Goal: Information Seeking & Learning: Compare options

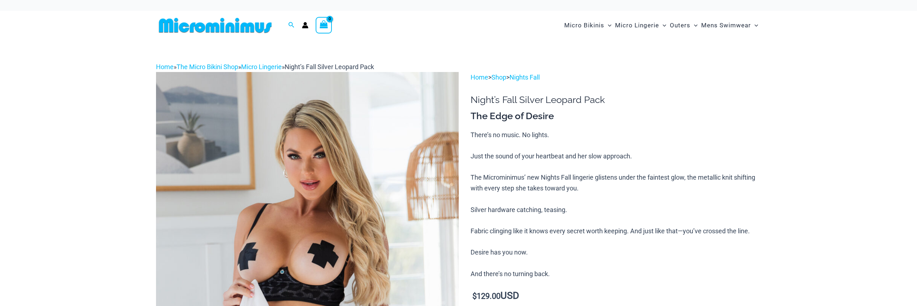
scroll to position [6, 0]
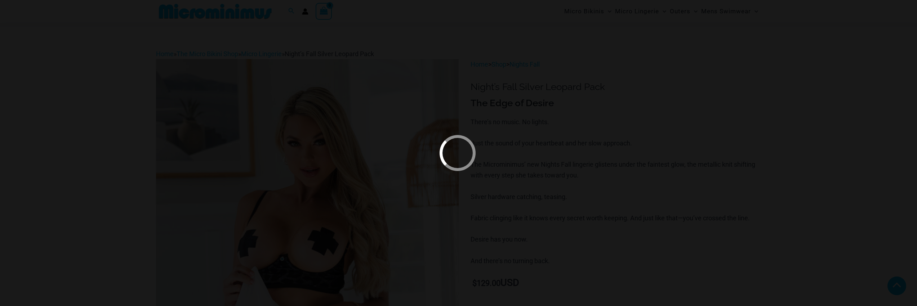
scroll to position [426, 0]
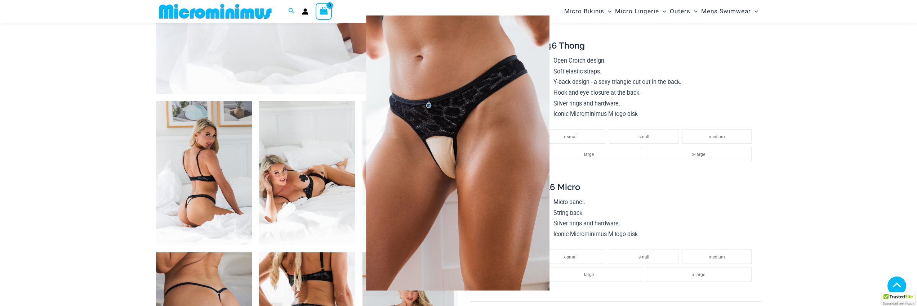
click at [460, 153] on img at bounding box center [457, 153] width 293 height 211
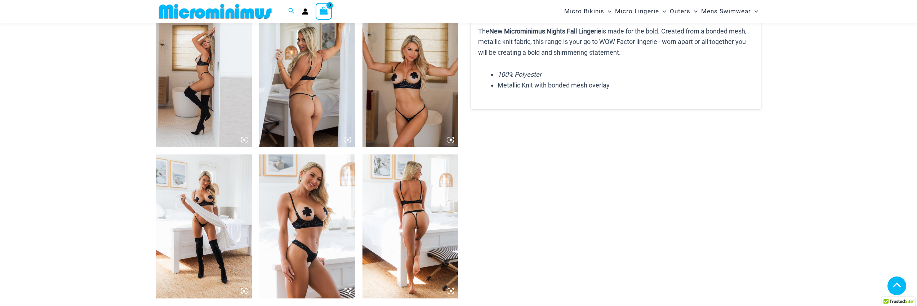
scroll to position [988, 0]
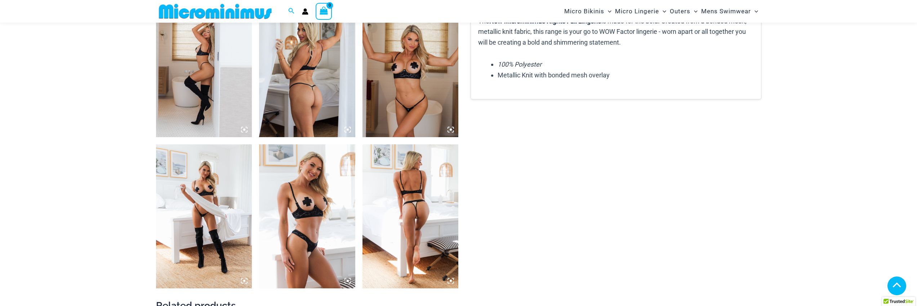
click at [225, 218] on img at bounding box center [204, 216] width 96 height 144
click at [246, 281] on icon at bounding box center [244, 281] width 6 height 6
click at [207, 208] on img at bounding box center [204, 216] width 96 height 144
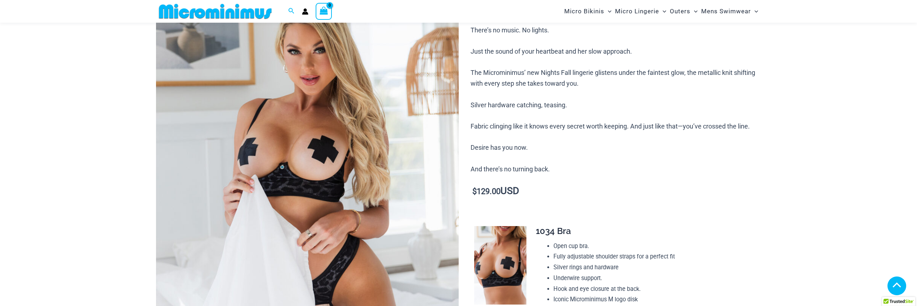
scroll to position [80, 0]
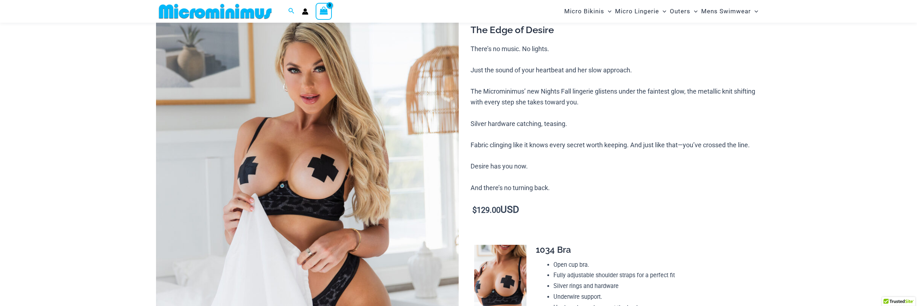
click at [370, 139] on img at bounding box center [307, 213] width 303 height 454
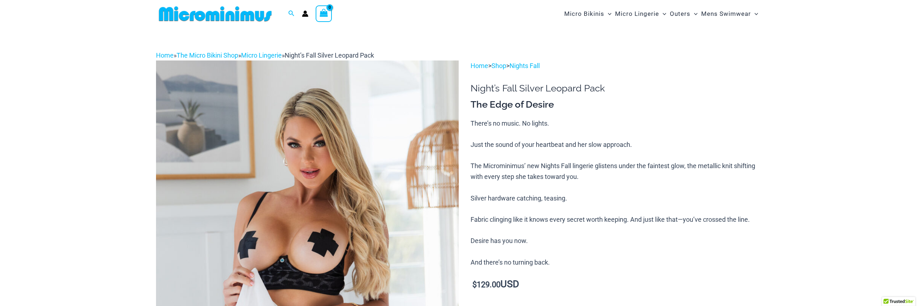
scroll to position [0, 0]
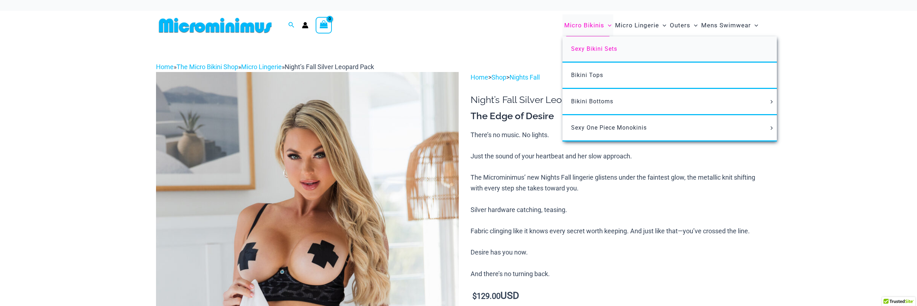
click at [604, 49] on span "Sexy Bikini Sets" at bounding box center [594, 48] width 46 height 7
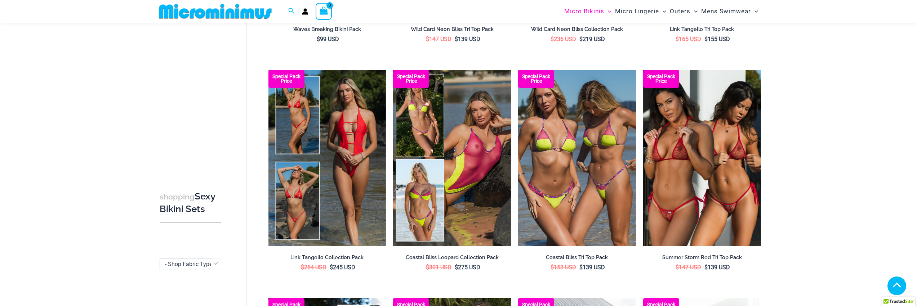
scroll to position [253, 0]
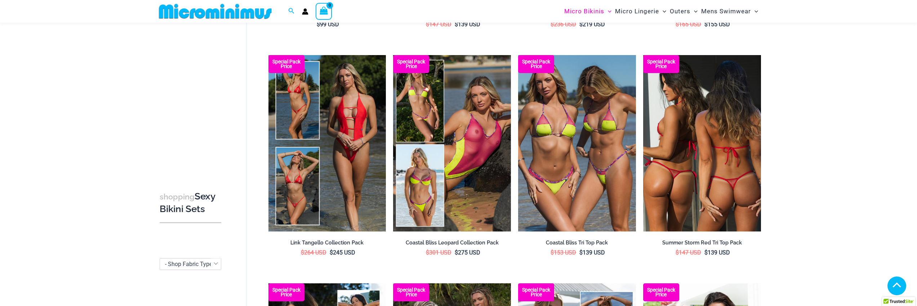
click at [672, 200] on img at bounding box center [702, 143] width 118 height 177
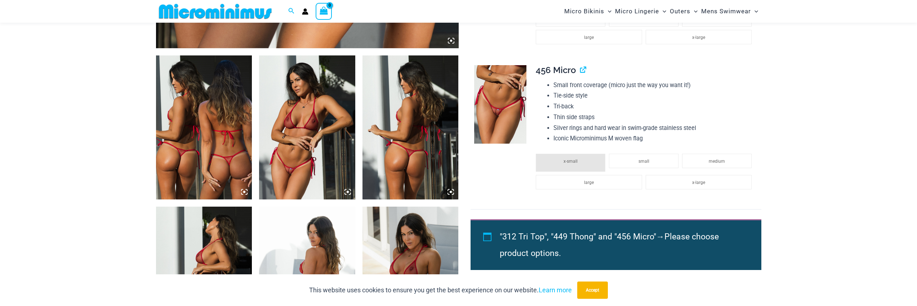
scroll to position [473, 0]
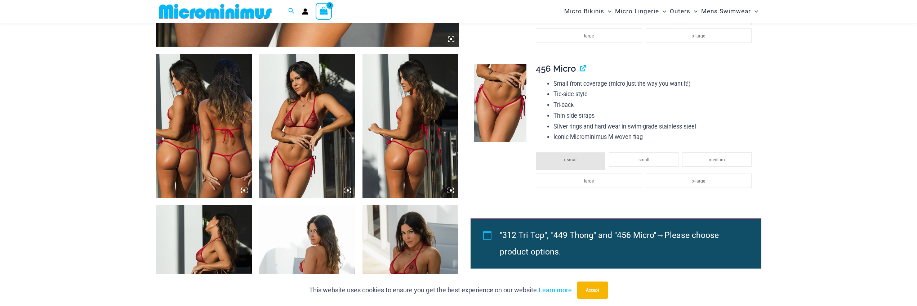
click at [224, 132] on img at bounding box center [204, 126] width 96 height 144
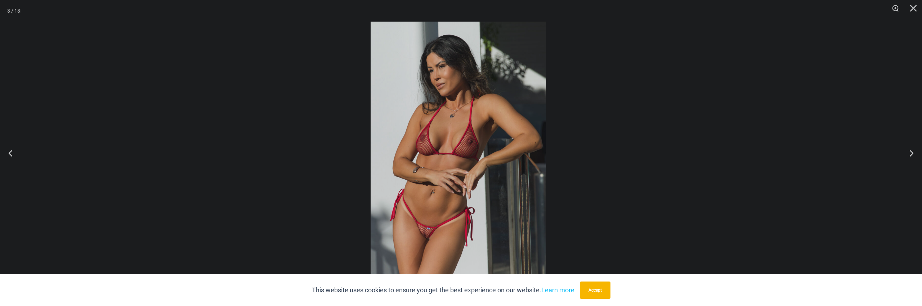
click at [420, 241] on div "“The Hottest Styles You’ve Never Seen” Exclusive Looks. Private Drops. Only Our…" at bounding box center [461, 153] width 922 height 306
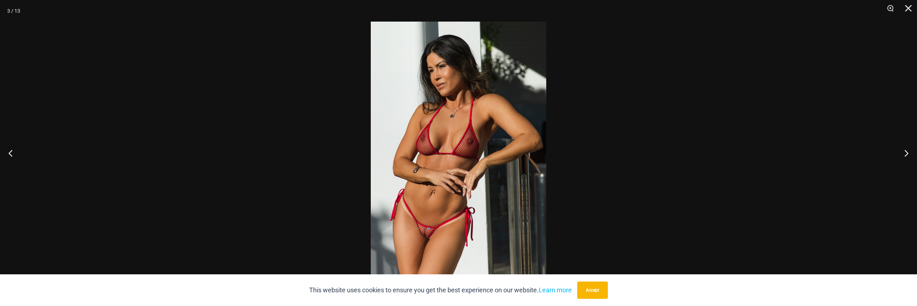
click at [423, 240] on img at bounding box center [458, 153] width 175 height 263
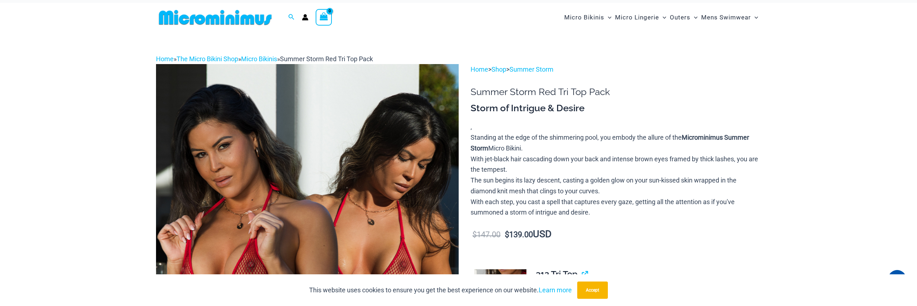
scroll to position [0, 0]
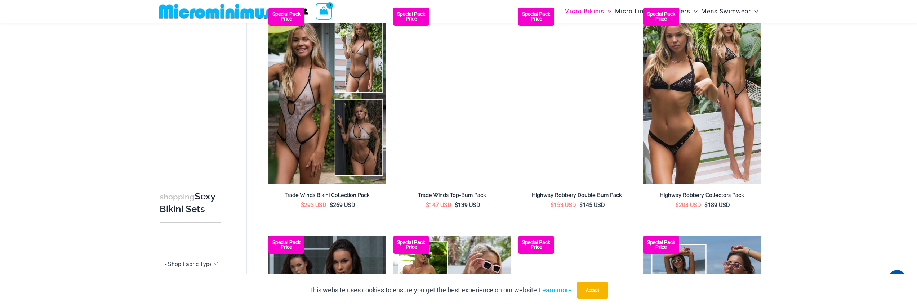
scroll to position [772, 0]
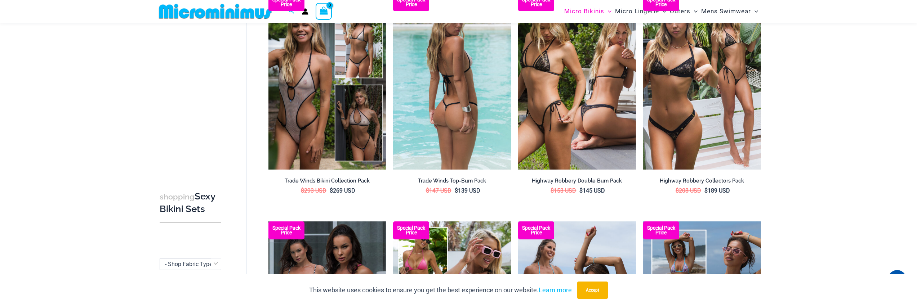
click at [434, 90] on img at bounding box center [452, 81] width 118 height 177
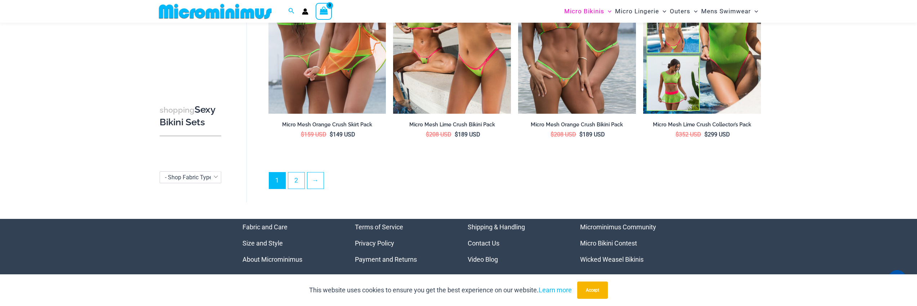
scroll to position [1809, 0]
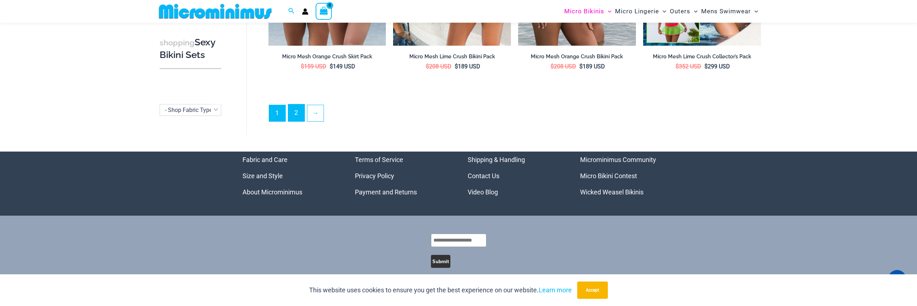
click at [293, 107] on link "2" at bounding box center [296, 112] width 16 height 17
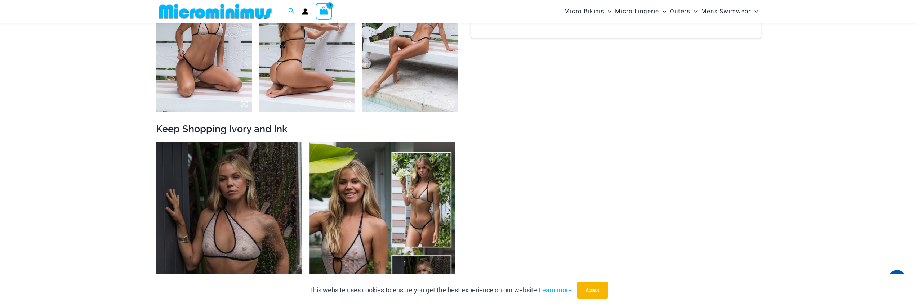
scroll to position [906, 0]
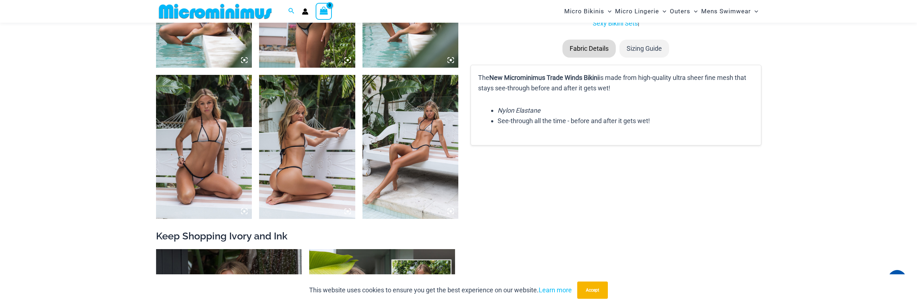
click at [221, 146] on img at bounding box center [204, 147] width 96 height 144
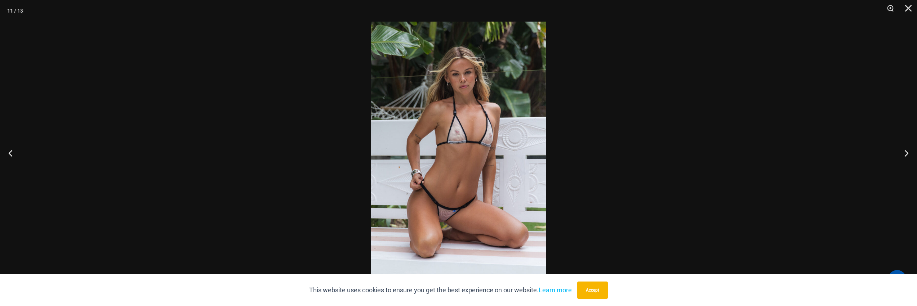
click at [450, 219] on img at bounding box center [458, 153] width 175 height 263
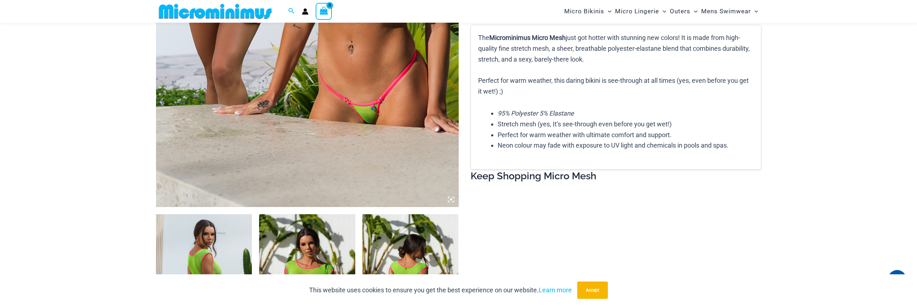
scroll to position [383, 0]
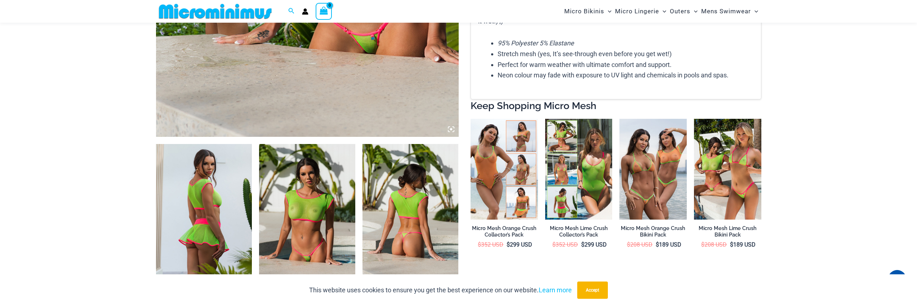
click at [231, 196] on img at bounding box center [204, 216] width 96 height 144
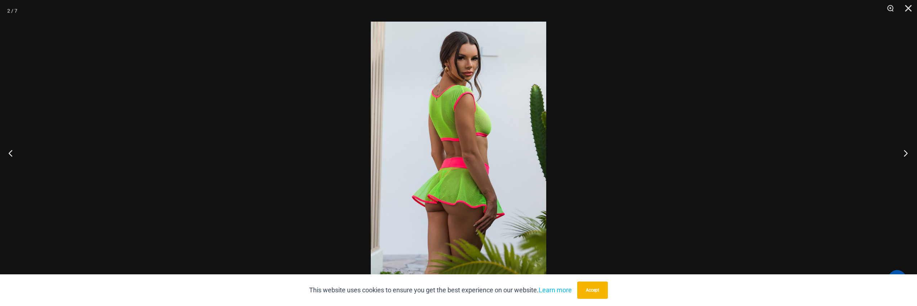
click at [907, 153] on button "Next" at bounding box center [903, 153] width 27 height 36
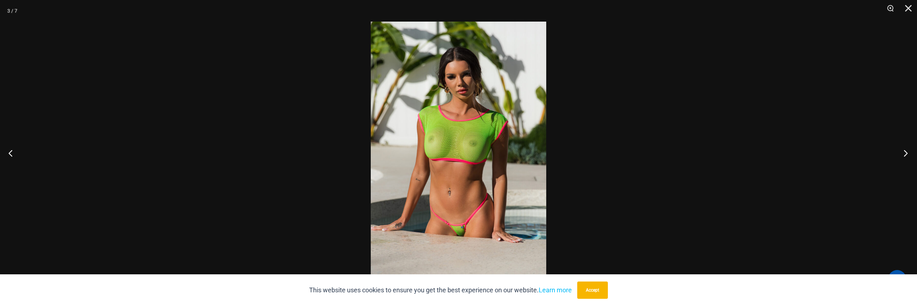
click at [907, 153] on button "Next" at bounding box center [903, 153] width 27 height 36
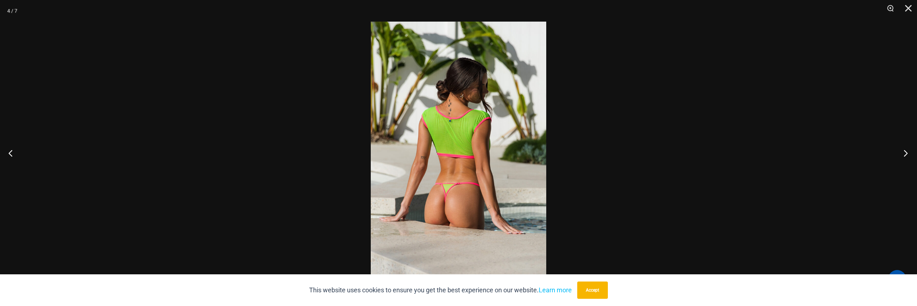
click at [907, 153] on button "Next" at bounding box center [903, 153] width 27 height 36
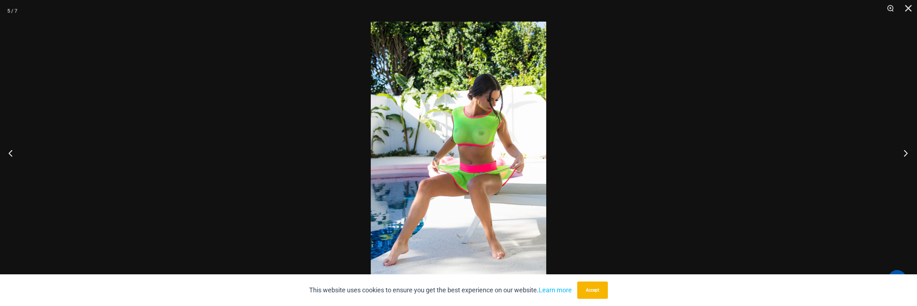
click at [907, 153] on button "Next" at bounding box center [903, 153] width 27 height 36
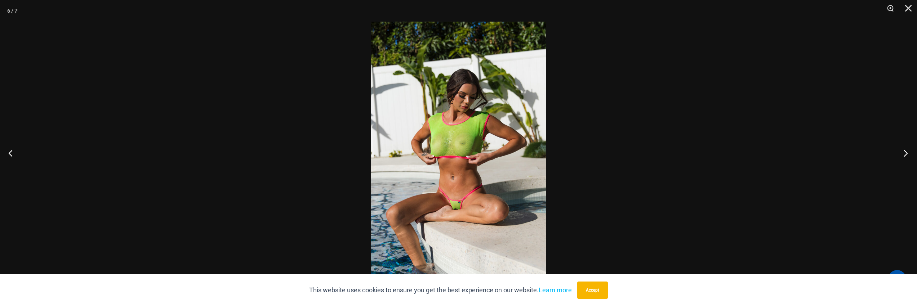
click at [907, 153] on button "Next" at bounding box center [903, 153] width 27 height 36
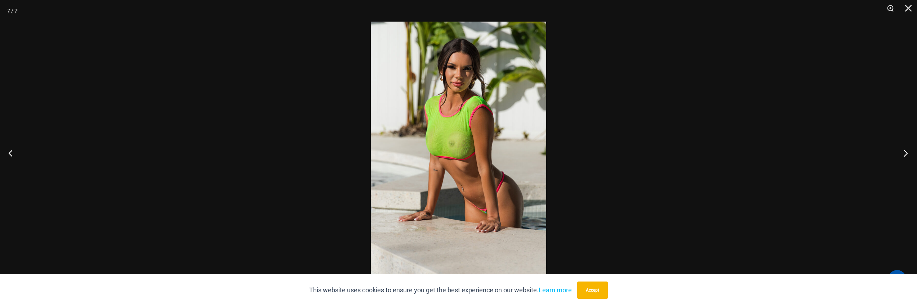
click at [907, 153] on button "Next" at bounding box center [903, 153] width 27 height 36
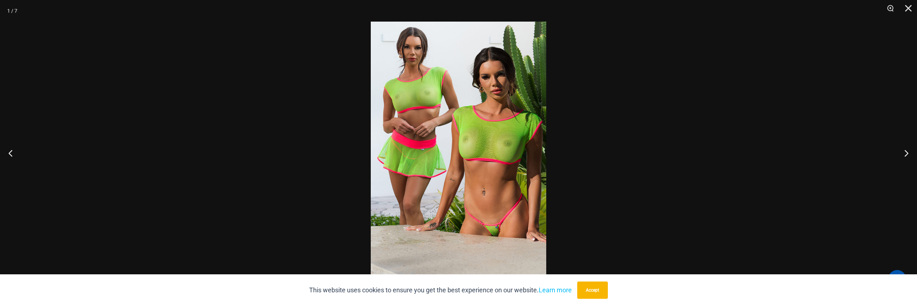
click at [488, 233] on img at bounding box center [458, 153] width 175 height 263
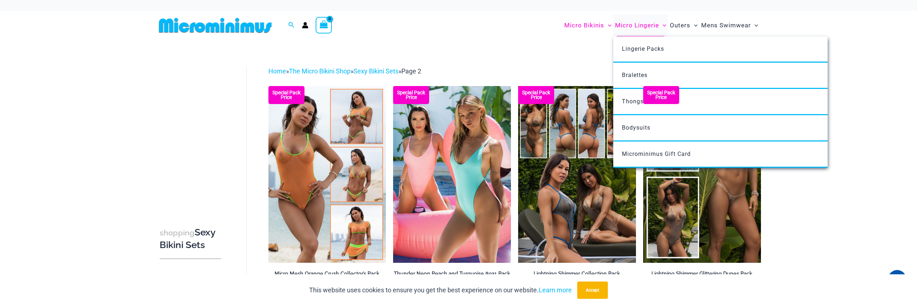
click at [643, 23] on span "Micro Lingerie" at bounding box center [637, 25] width 44 height 18
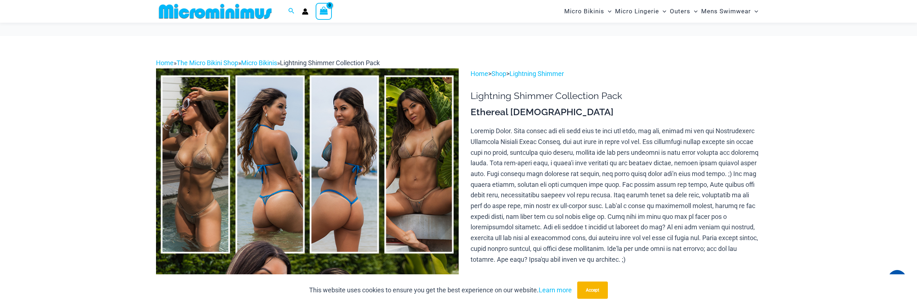
scroll to position [167, 0]
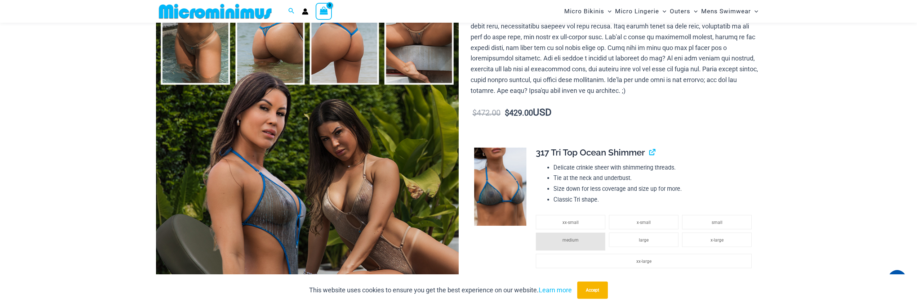
click at [259, 148] on img at bounding box center [307, 126] width 303 height 454
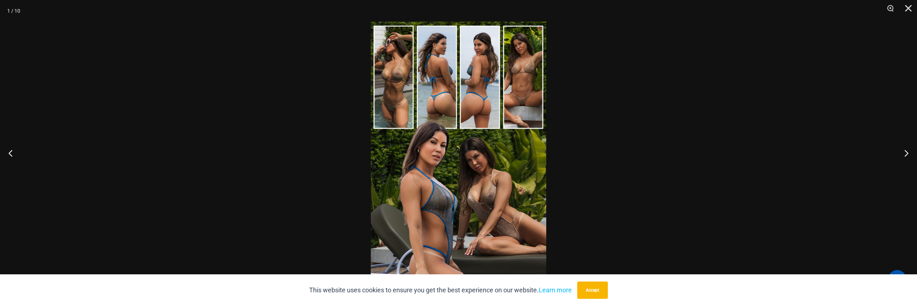
drag, startPoint x: 607, startPoint y: 288, endPoint x: 653, endPoint y: 275, distance: 46.8
click at [607, 288] on button "Accept" at bounding box center [592, 290] width 31 height 17
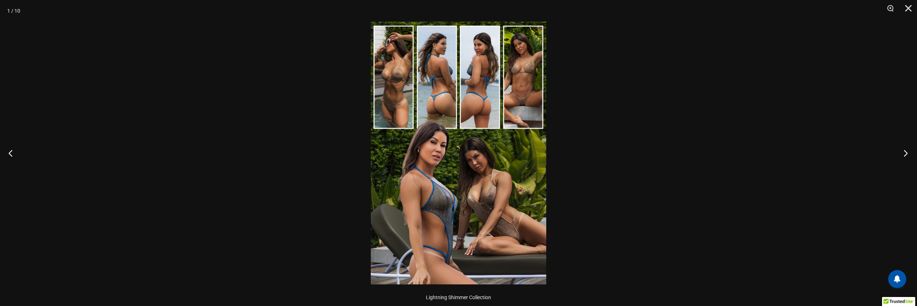
click at [905, 157] on button "Next" at bounding box center [903, 153] width 27 height 36
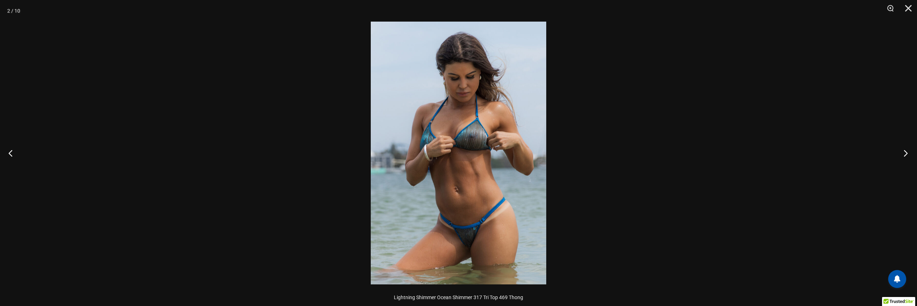
click at [905, 157] on button "Next" at bounding box center [903, 153] width 27 height 36
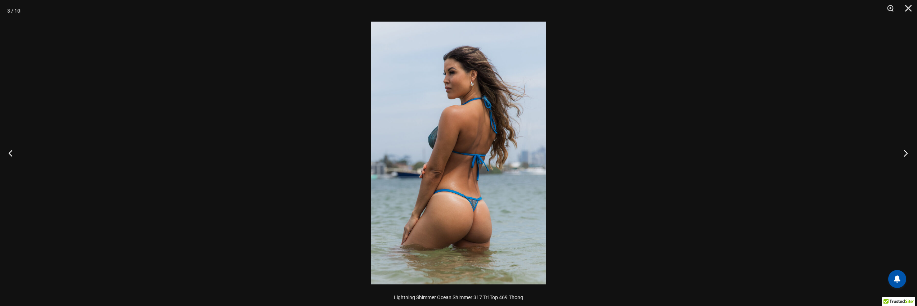
click at [905, 157] on button "Next" at bounding box center [903, 153] width 27 height 36
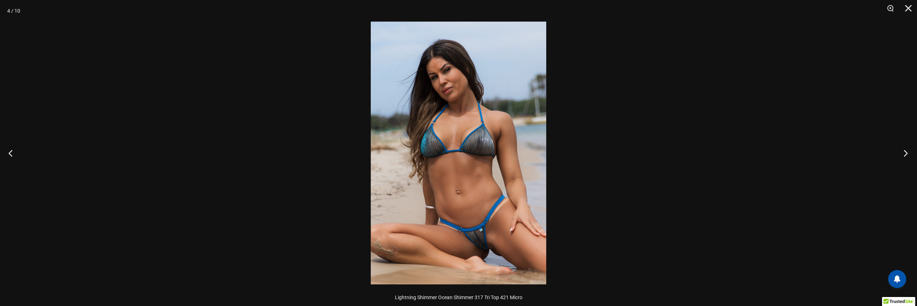
click at [905, 157] on button "Next" at bounding box center [903, 153] width 27 height 36
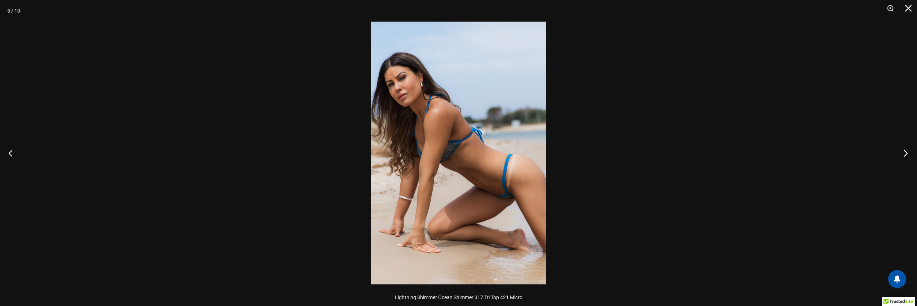
click at [905, 157] on button "Next" at bounding box center [903, 153] width 27 height 36
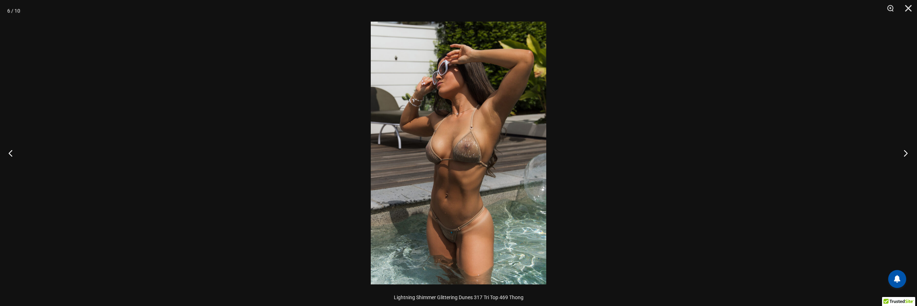
click at [905, 157] on button "Next" at bounding box center [903, 153] width 27 height 36
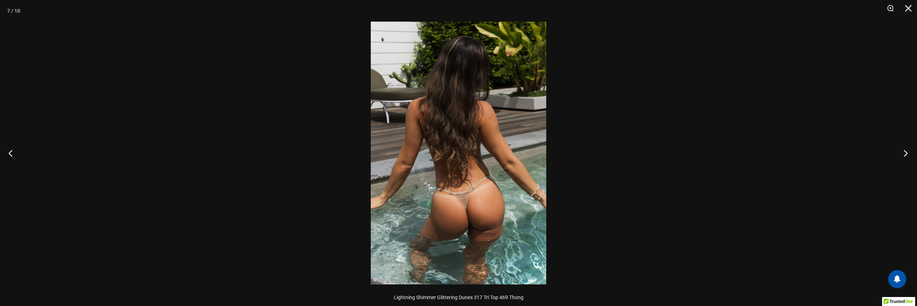
click at [905, 157] on button "Next" at bounding box center [903, 153] width 27 height 36
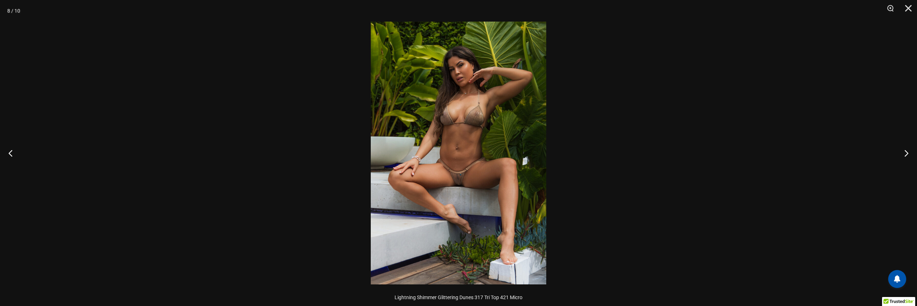
click at [452, 178] on img at bounding box center [458, 153] width 175 height 263
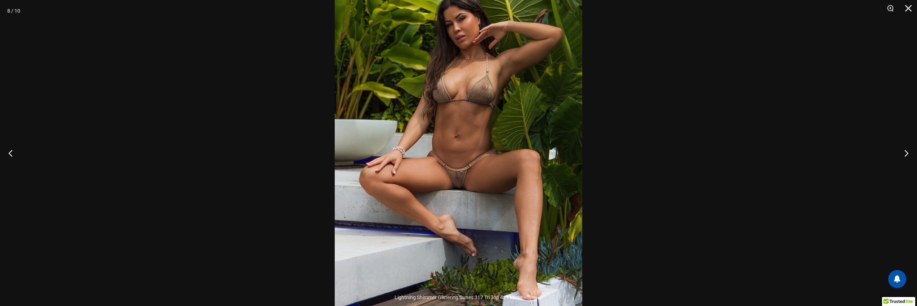
click at [452, 178] on img at bounding box center [459, 142] width 248 height 371
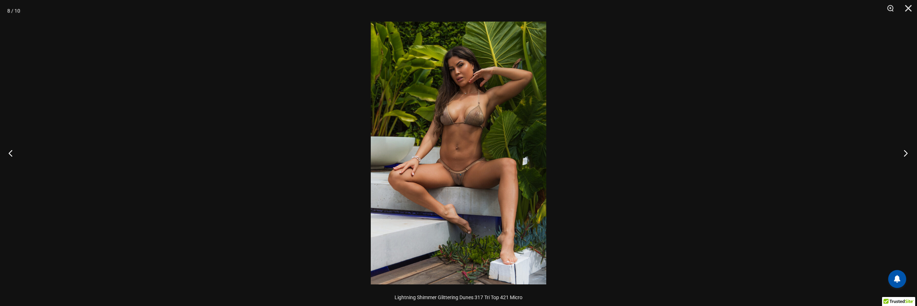
click at [901, 157] on button "Next" at bounding box center [903, 153] width 27 height 36
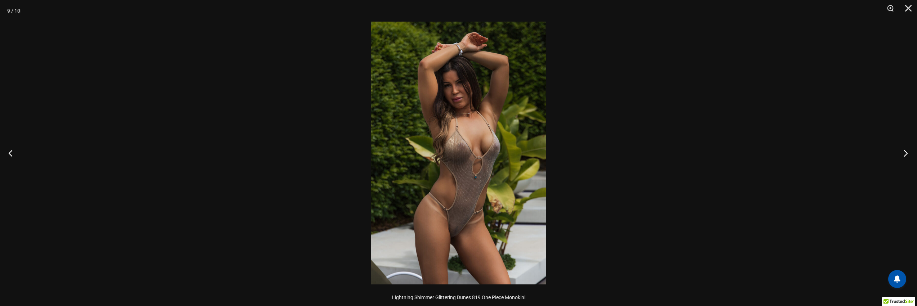
click at [901, 157] on button "Next" at bounding box center [903, 153] width 27 height 36
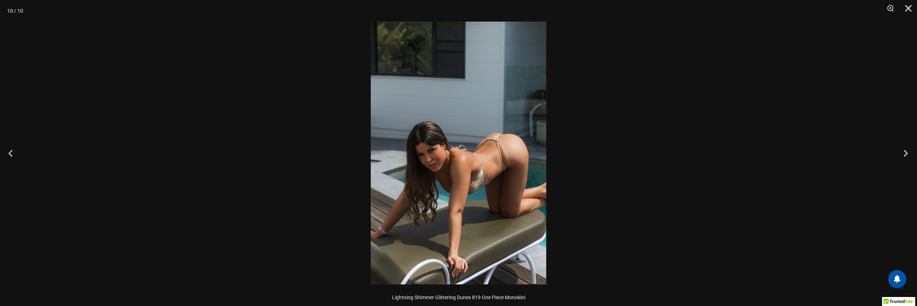
click at [901, 157] on button "Next" at bounding box center [903, 153] width 27 height 36
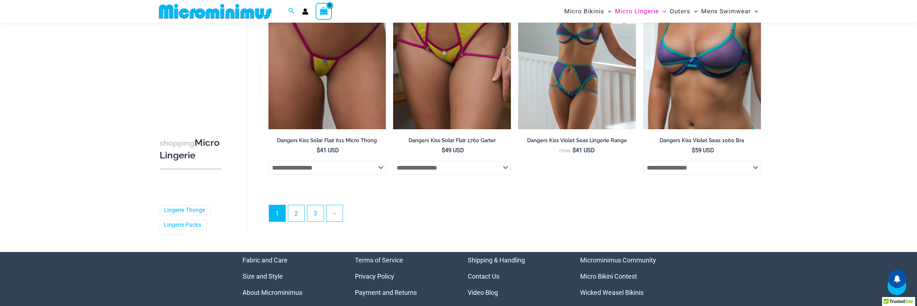
scroll to position [1939, 0]
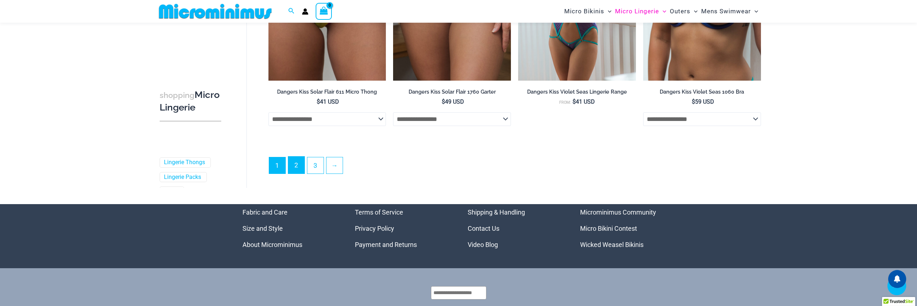
click at [294, 169] on link "2" at bounding box center [296, 165] width 16 height 17
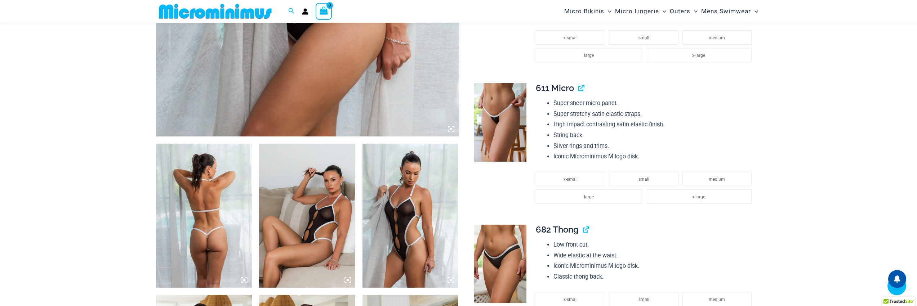
scroll to position [383, 0]
click at [190, 216] on img at bounding box center [204, 215] width 96 height 144
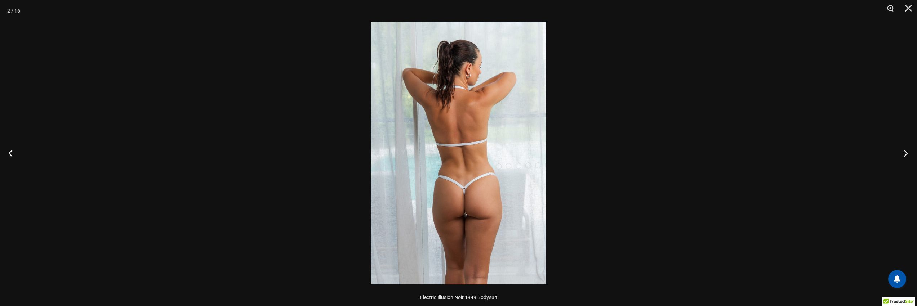
click at [904, 157] on button "Next" at bounding box center [903, 153] width 27 height 36
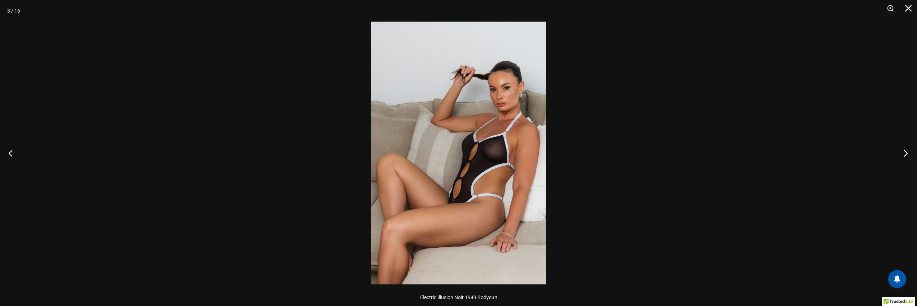
click at [904, 157] on button "Next" at bounding box center [903, 153] width 27 height 36
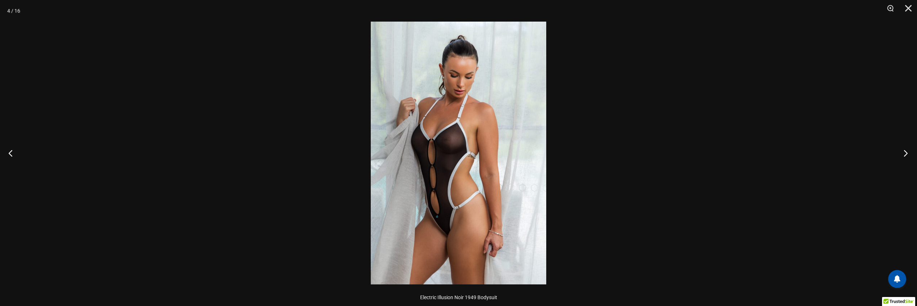
click at [904, 157] on button "Next" at bounding box center [903, 153] width 27 height 36
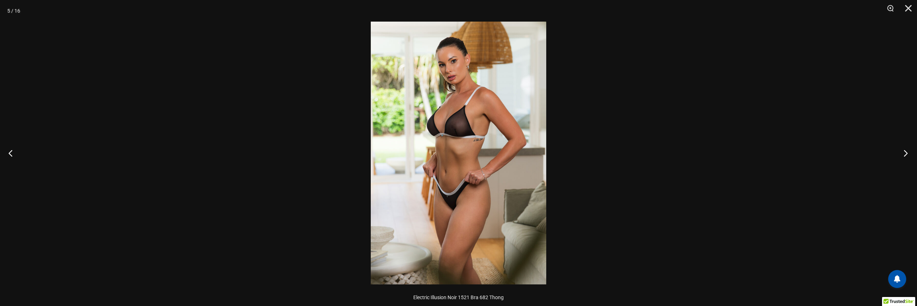
click at [904, 157] on button "Next" at bounding box center [903, 153] width 27 height 36
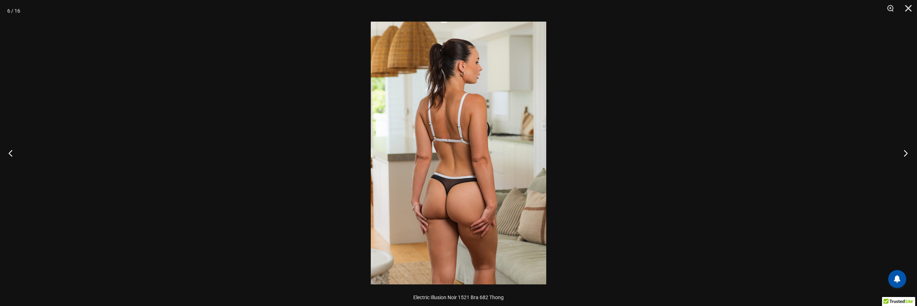
click at [904, 157] on button "Next" at bounding box center [903, 153] width 27 height 36
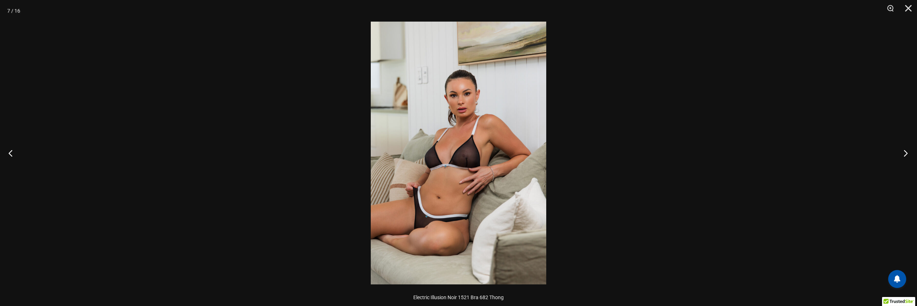
click at [904, 157] on button "Next" at bounding box center [903, 153] width 27 height 36
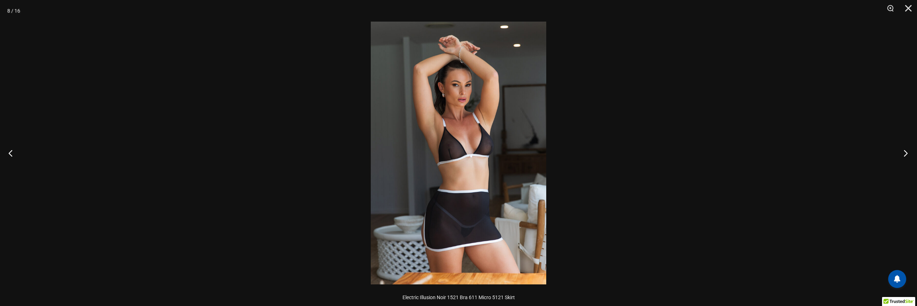
click at [904, 157] on button "Next" at bounding box center [903, 153] width 27 height 36
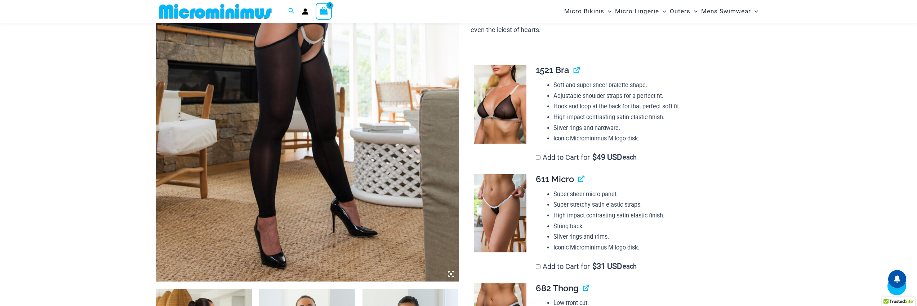
scroll to position [339, 0]
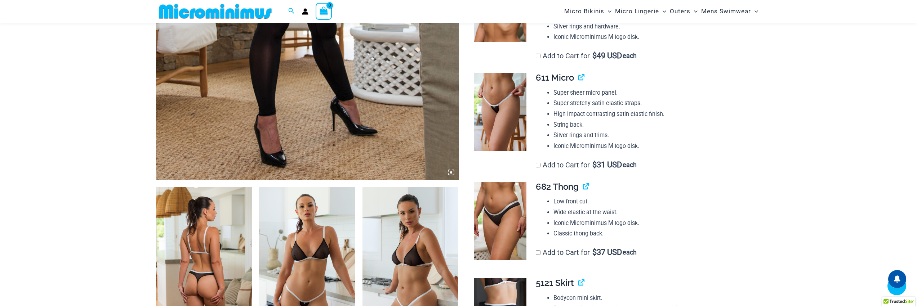
click at [208, 235] on img at bounding box center [204, 259] width 96 height 144
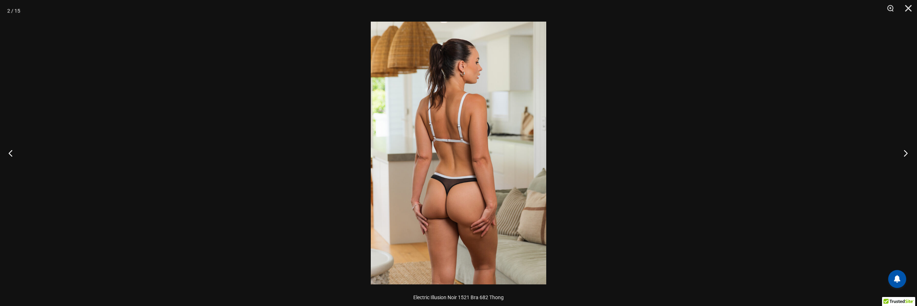
click at [902, 156] on button "Next" at bounding box center [903, 153] width 27 height 36
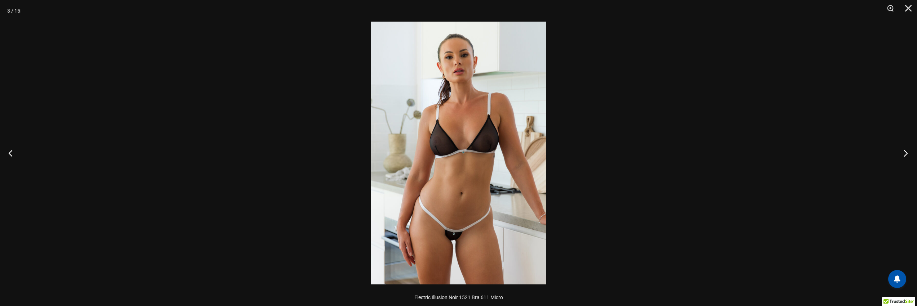
click at [902, 156] on button "Next" at bounding box center [903, 153] width 27 height 36
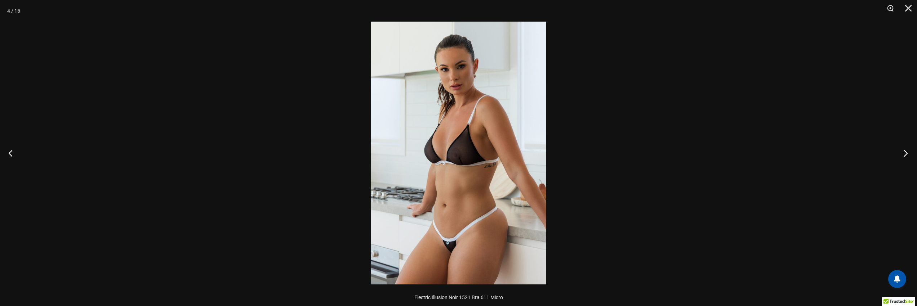
click at [902, 156] on button "Next" at bounding box center [903, 153] width 27 height 36
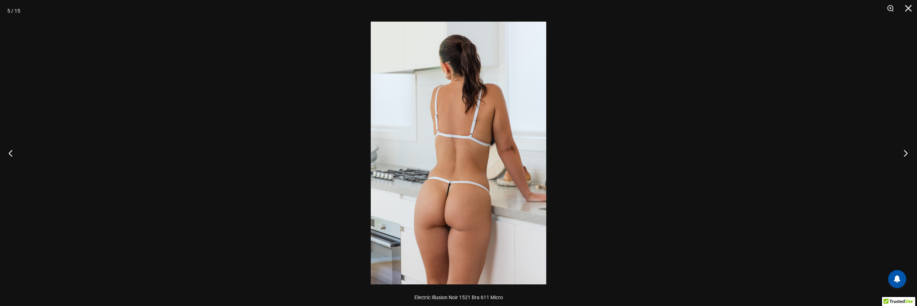
click at [902, 156] on button "Next" at bounding box center [903, 153] width 27 height 36
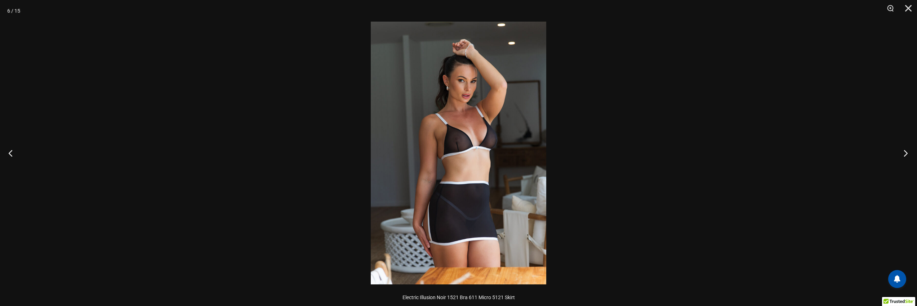
click at [902, 156] on button "Next" at bounding box center [903, 153] width 27 height 36
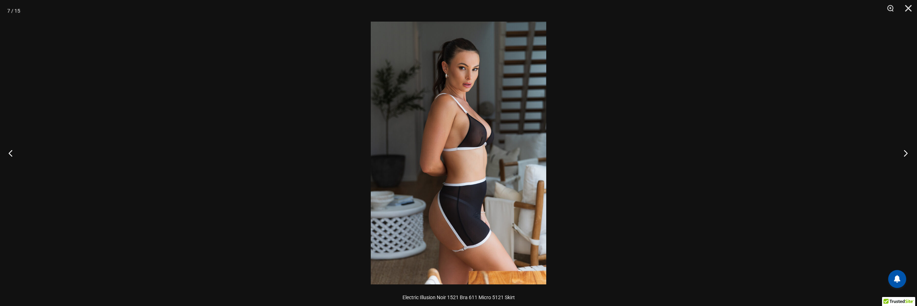
click at [902, 156] on button "Next" at bounding box center [903, 153] width 27 height 36
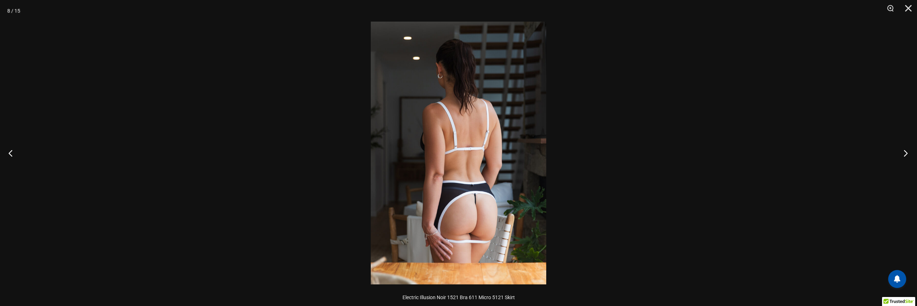
click at [902, 156] on button "Next" at bounding box center [903, 153] width 27 height 36
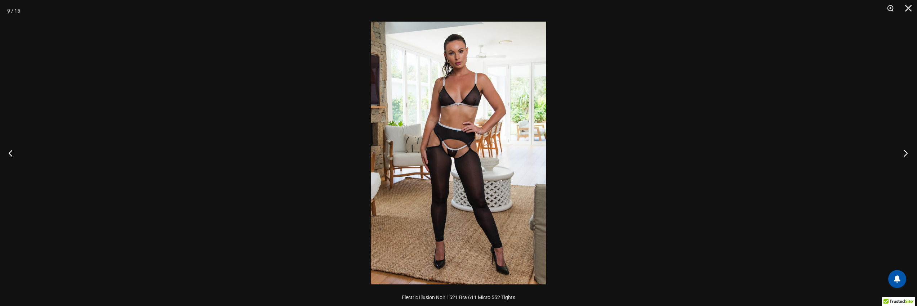
click at [902, 156] on button "Next" at bounding box center [903, 153] width 27 height 36
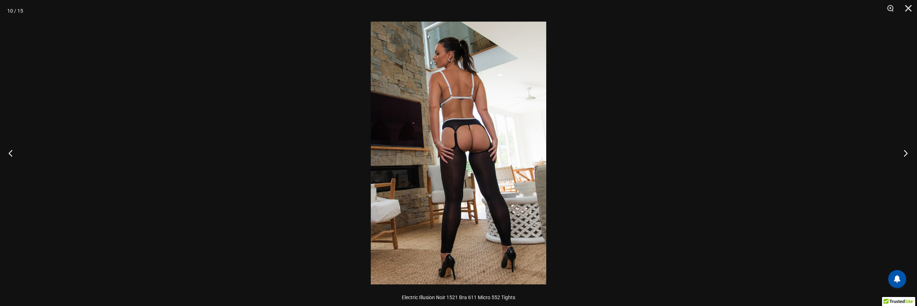
click at [902, 156] on button "Next" at bounding box center [903, 153] width 27 height 36
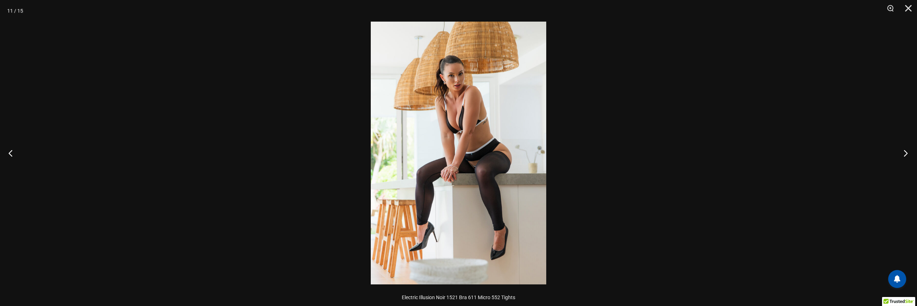
click at [902, 156] on button "Next" at bounding box center [903, 153] width 27 height 36
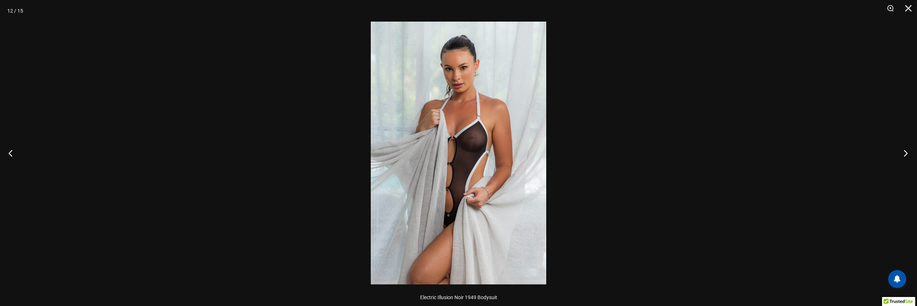
click at [902, 156] on button "Next" at bounding box center [903, 153] width 27 height 36
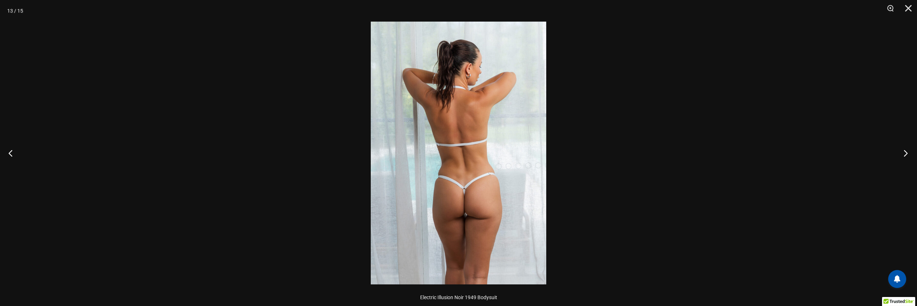
click at [902, 156] on button "Next" at bounding box center [903, 153] width 27 height 36
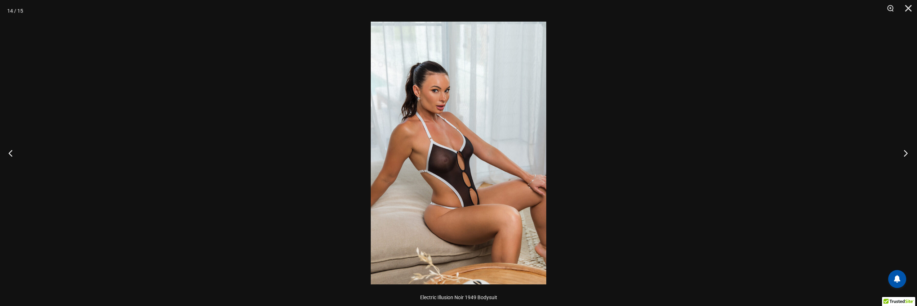
click at [902, 156] on button "Next" at bounding box center [903, 153] width 27 height 36
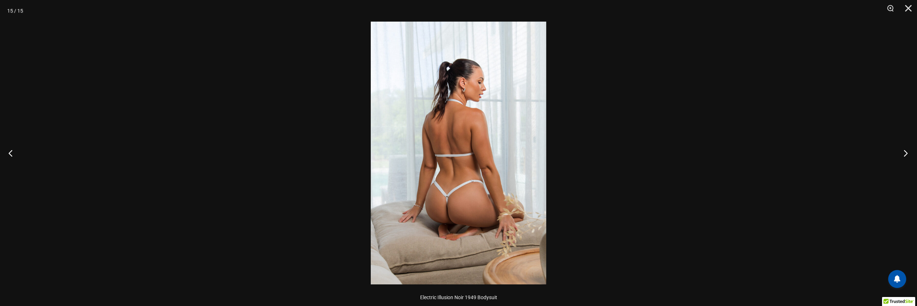
click at [902, 156] on button "Next" at bounding box center [903, 153] width 27 height 36
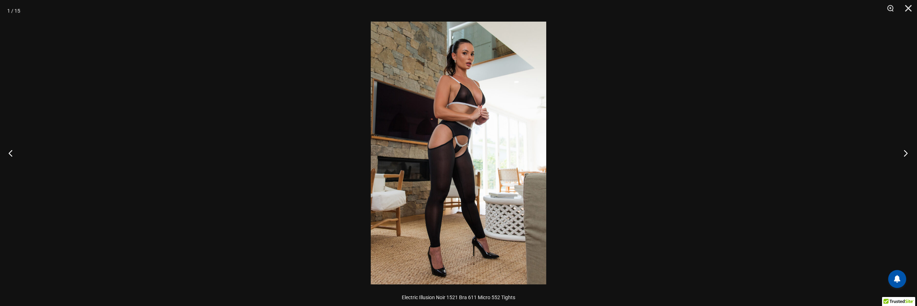
click at [902, 156] on button "Next" at bounding box center [903, 153] width 27 height 36
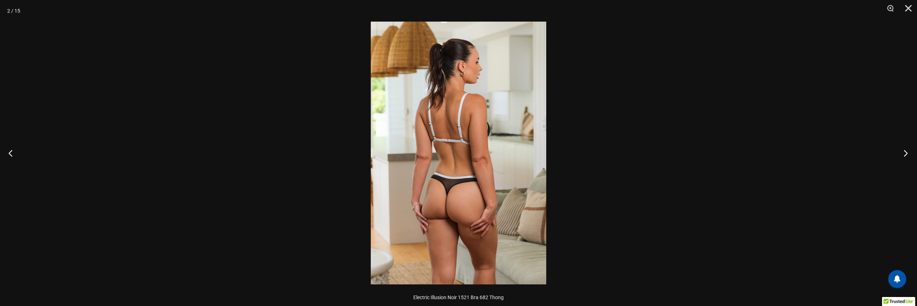
click at [902, 156] on button "Next" at bounding box center [903, 153] width 27 height 36
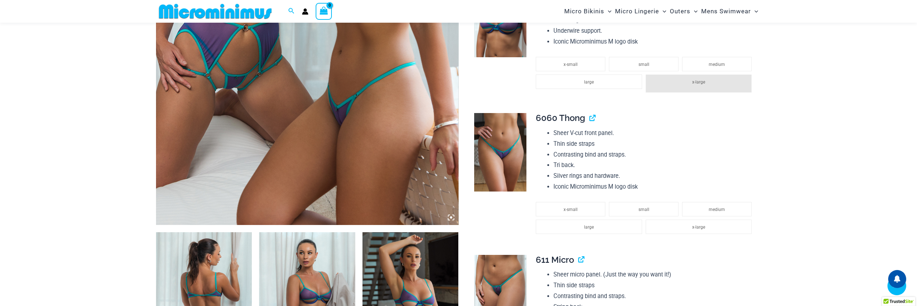
scroll to position [296, 0]
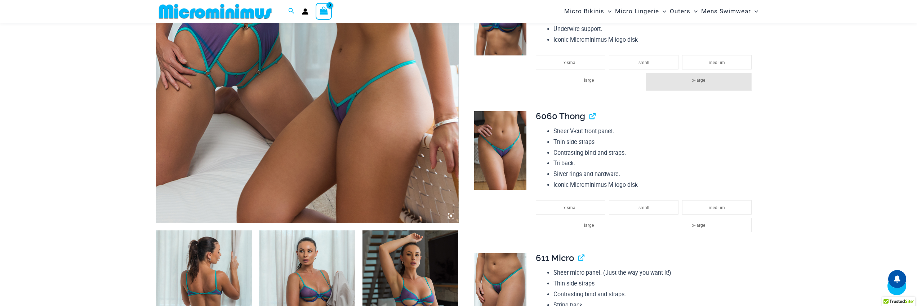
click at [219, 272] on img at bounding box center [204, 303] width 96 height 144
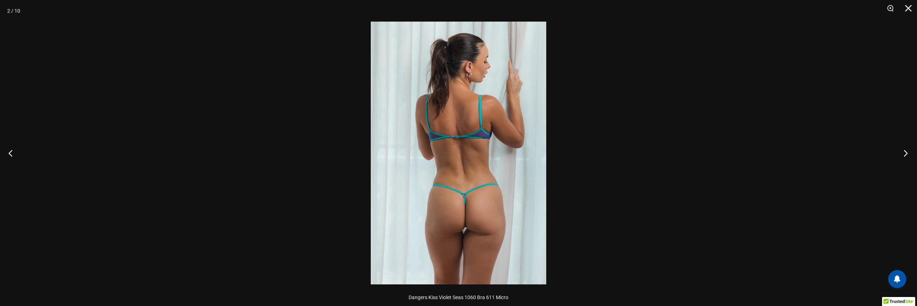
click at [906, 156] on button "Next" at bounding box center [903, 153] width 27 height 36
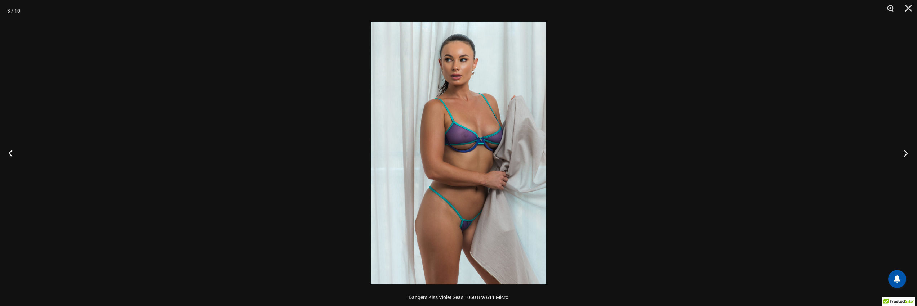
click at [906, 156] on button "Next" at bounding box center [903, 153] width 27 height 36
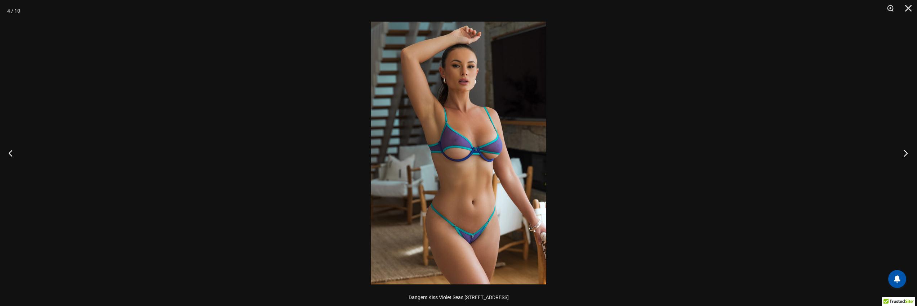
click at [906, 156] on button "Next" at bounding box center [903, 153] width 27 height 36
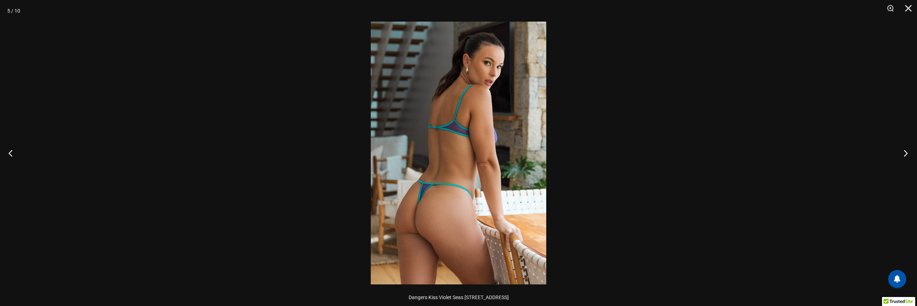
click at [906, 156] on button "Next" at bounding box center [903, 153] width 27 height 36
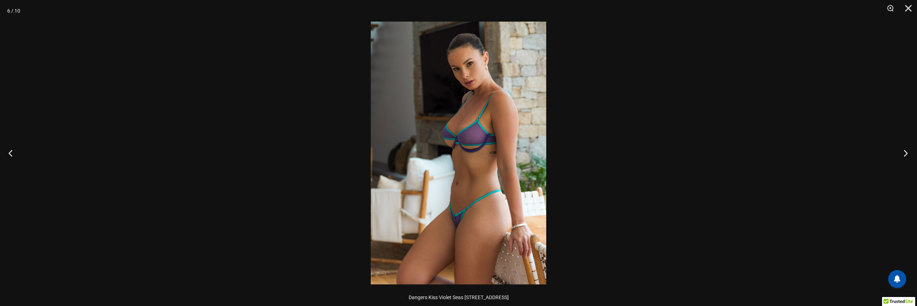
click at [906, 156] on button "Next" at bounding box center [903, 153] width 27 height 36
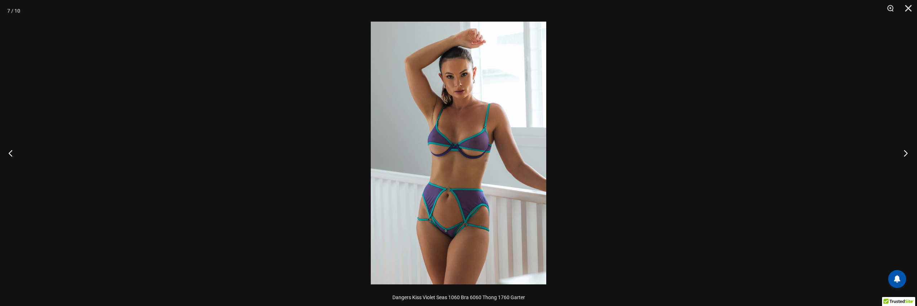
click at [906, 156] on button "Next" at bounding box center [903, 153] width 27 height 36
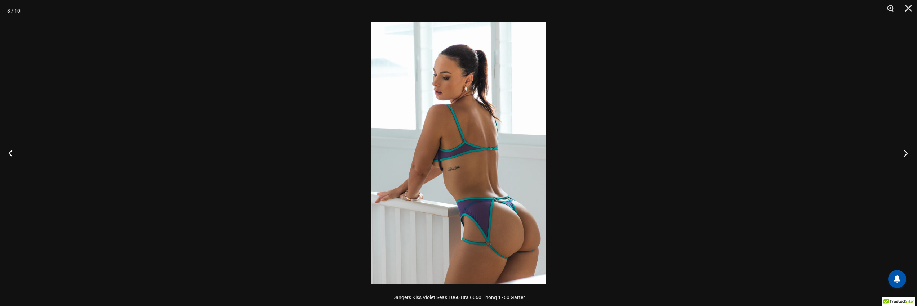
click at [906, 156] on button "Next" at bounding box center [903, 153] width 27 height 36
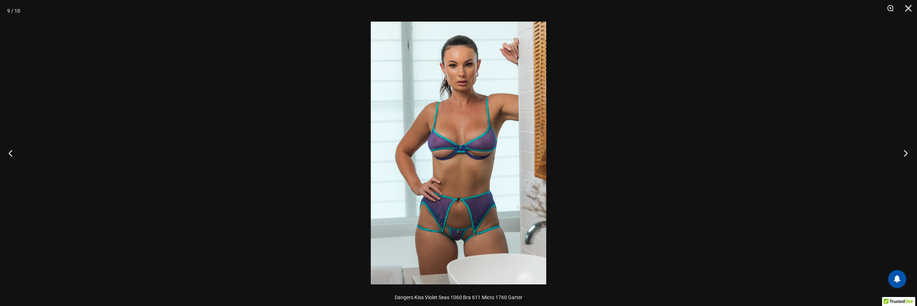
click at [906, 156] on button "Next" at bounding box center [903, 153] width 27 height 36
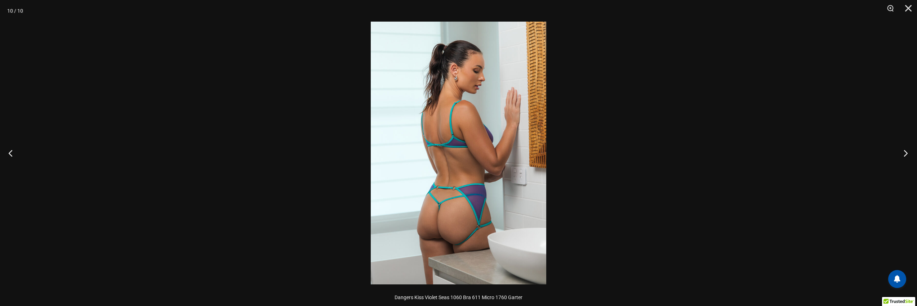
click at [906, 156] on button "Next" at bounding box center [903, 153] width 27 height 36
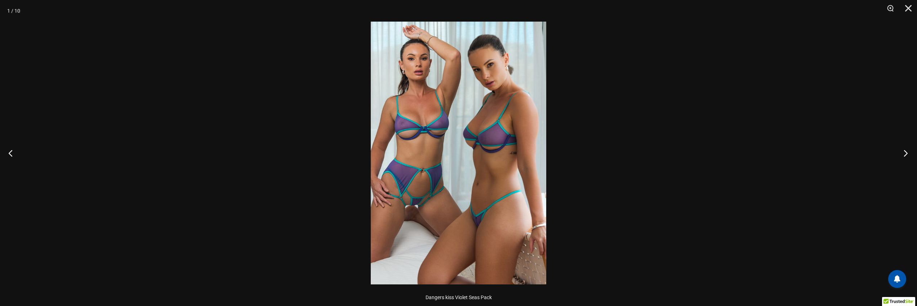
click at [906, 156] on button "Next" at bounding box center [903, 153] width 27 height 36
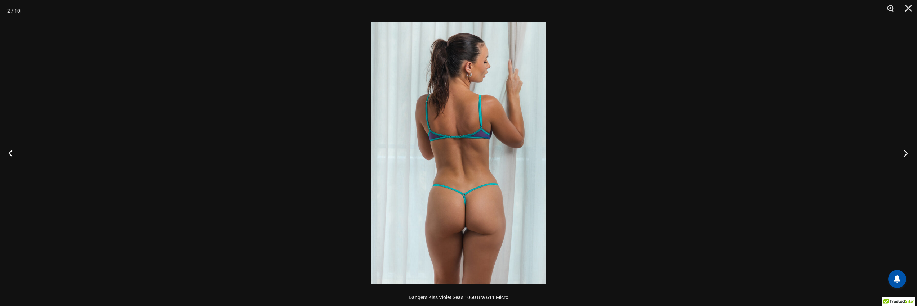
click at [906, 156] on button "Next" at bounding box center [903, 153] width 27 height 36
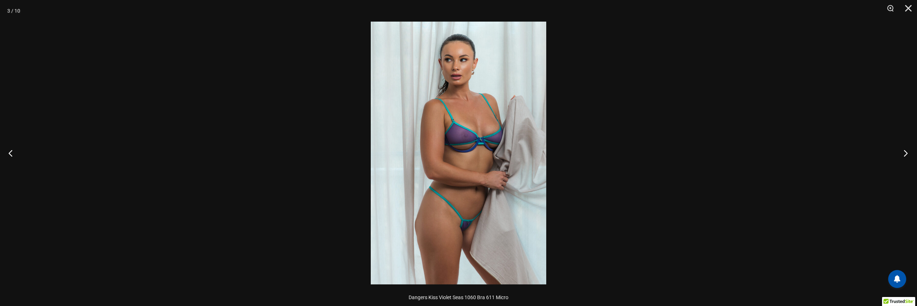
click at [906, 156] on button "Next" at bounding box center [903, 153] width 27 height 36
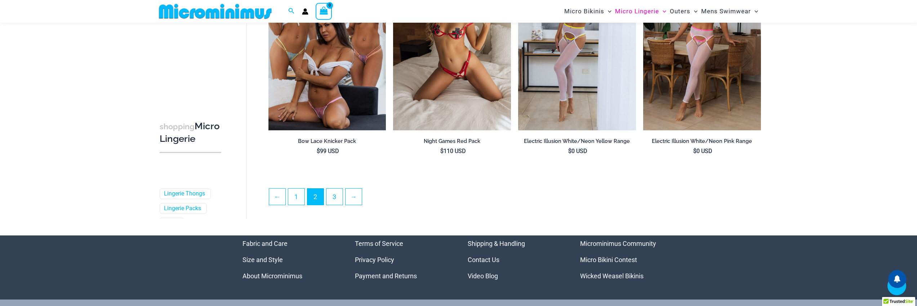
scroll to position [1852, 0]
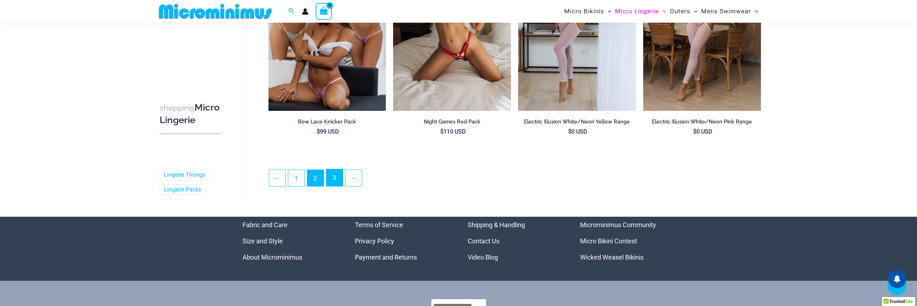
click at [338, 181] on link "3" at bounding box center [334, 177] width 16 height 17
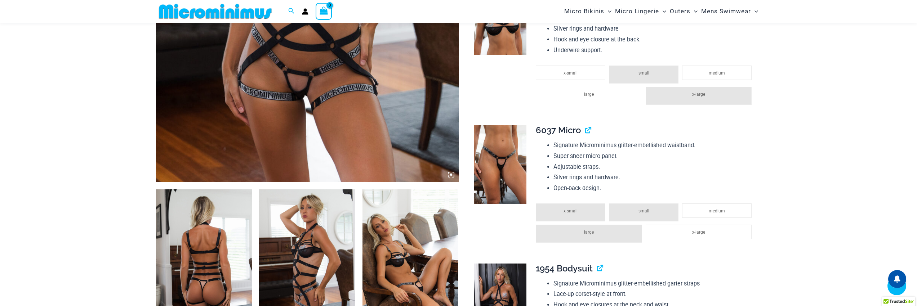
scroll to position [339, 0]
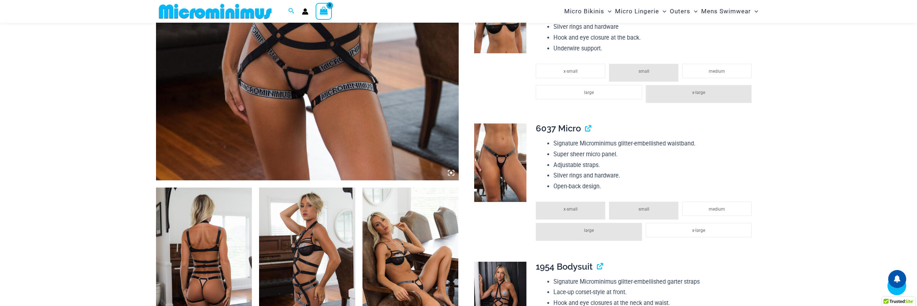
click at [225, 260] on img at bounding box center [204, 260] width 96 height 144
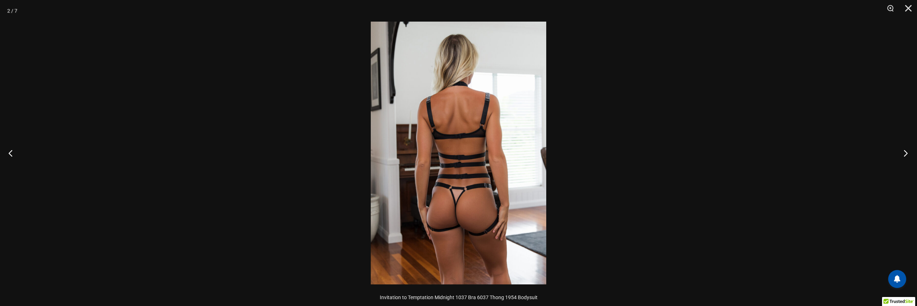
click at [906, 153] on button "Next" at bounding box center [903, 153] width 27 height 36
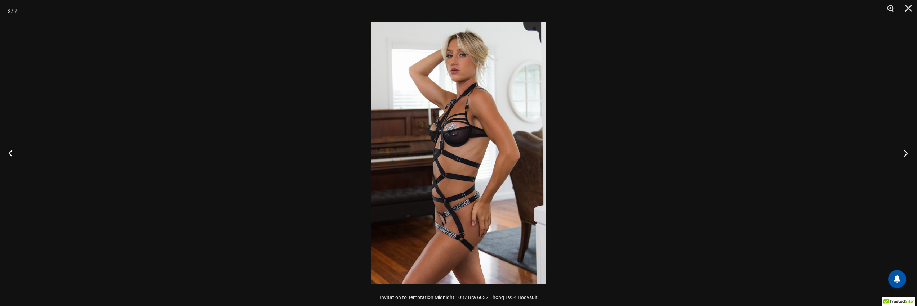
click at [906, 153] on button "Next" at bounding box center [903, 153] width 27 height 36
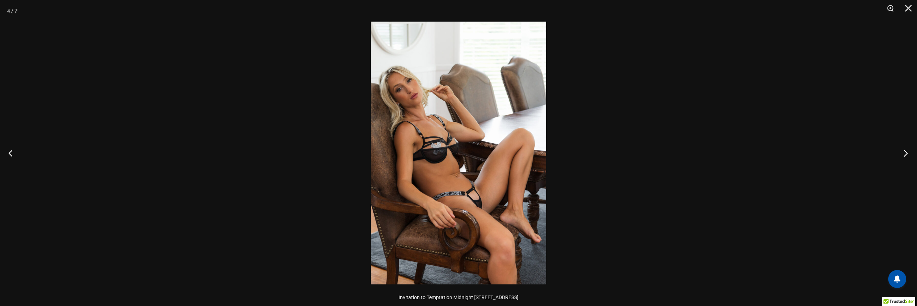
click at [906, 153] on button "Next" at bounding box center [903, 153] width 27 height 36
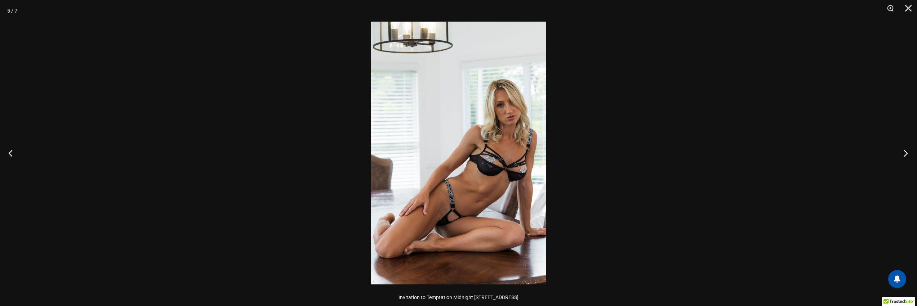
click at [906, 153] on button "Next" at bounding box center [903, 153] width 27 height 36
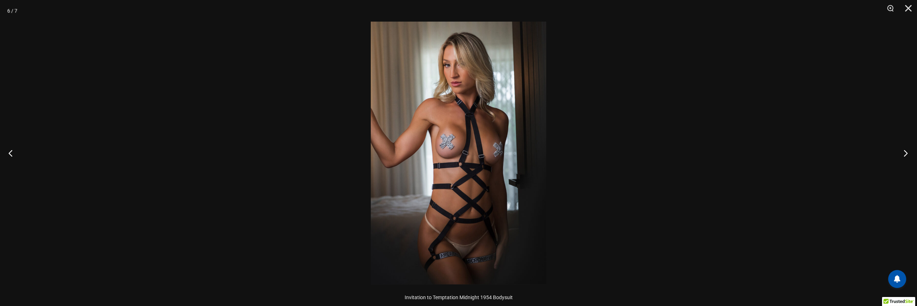
click at [906, 153] on button "Next" at bounding box center [903, 153] width 27 height 36
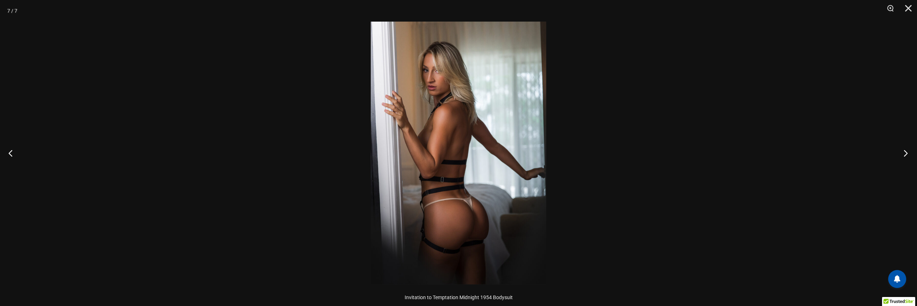
click at [906, 153] on button "Next" at bounding box center [903, 153] width 27 height 36
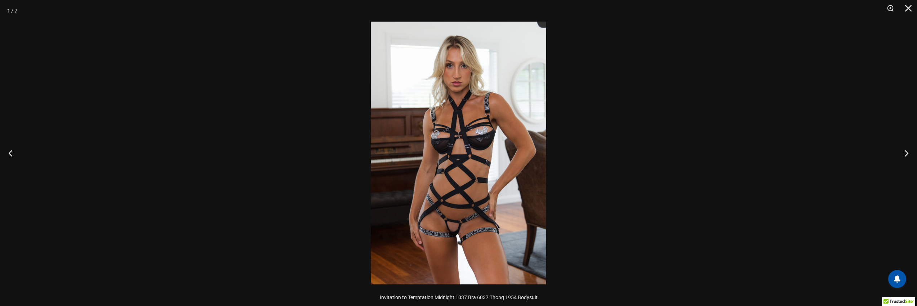
click at [463, 226] on img at bounding box center [458, 153] width 175 height 263
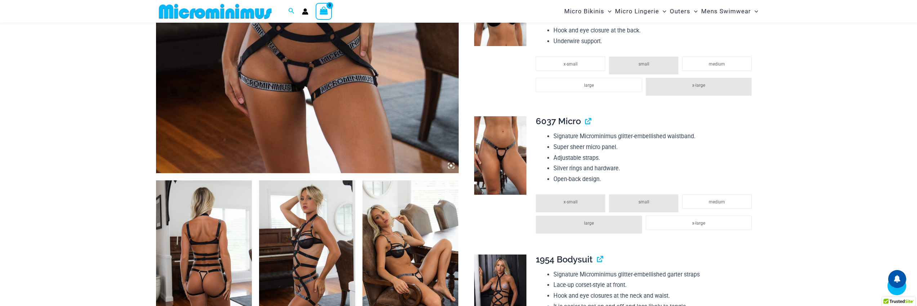
scroll to position [296, 0]
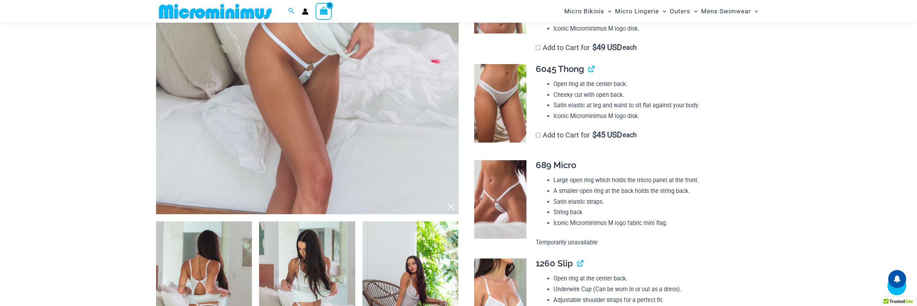
scroll to position [426, 0]
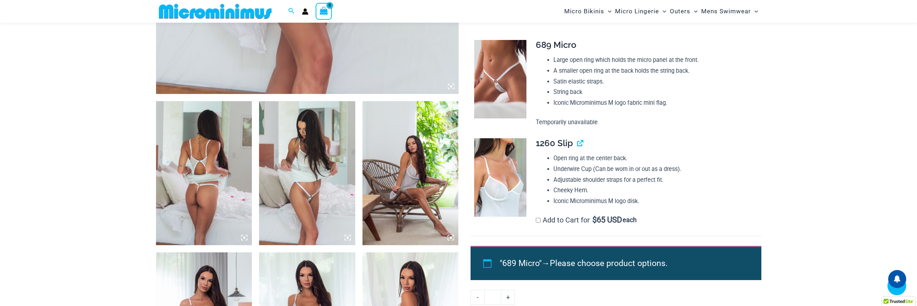
click at [221, 160] on img at bounding box center [204, 173] width 96 height 144
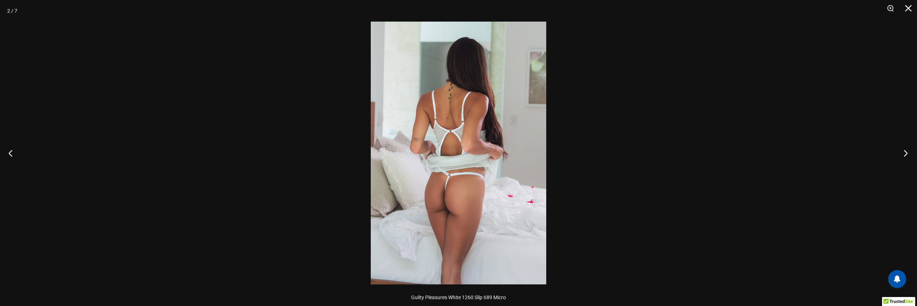
click at [903, 151] on button "Next" at bounding box center [903, 153] width 27 height 36
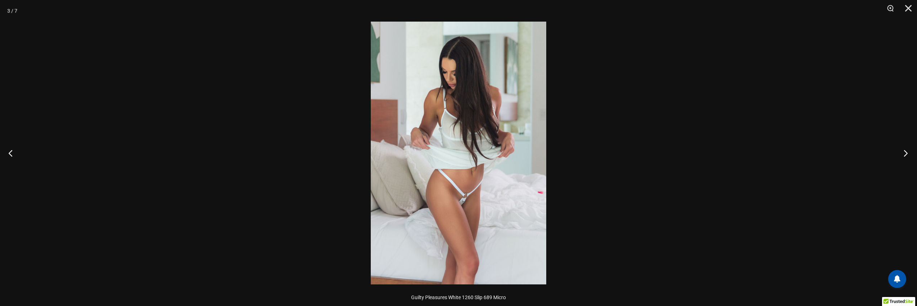
click at [903, 151] on button "Next" at bounding box center [903, 153] width 27 height 36
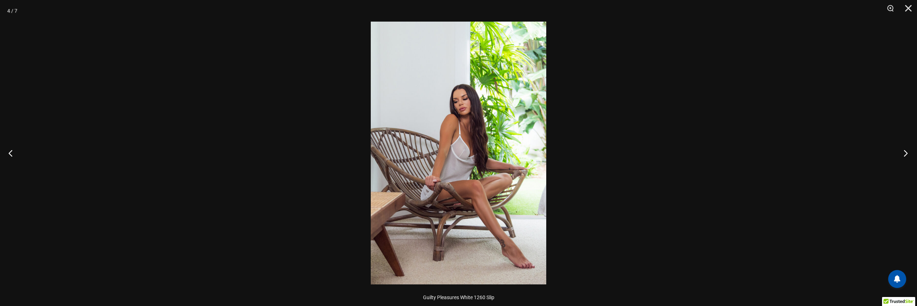
click at [903, 151] on button "Next" at bounding box center [903, 153] width 27 height 36
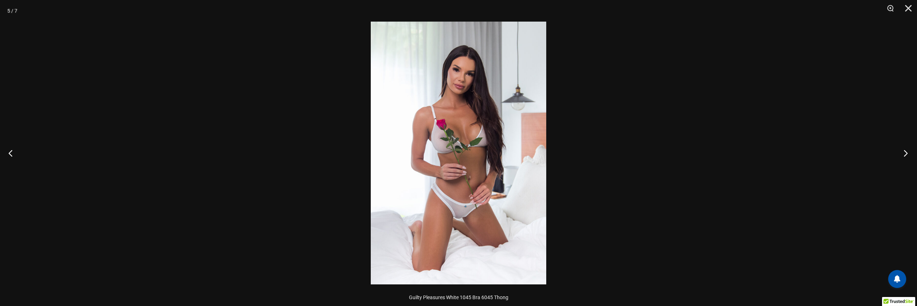
click at [903, 151] on button "Next" at bounding box center [903, 153] width 27 height 36
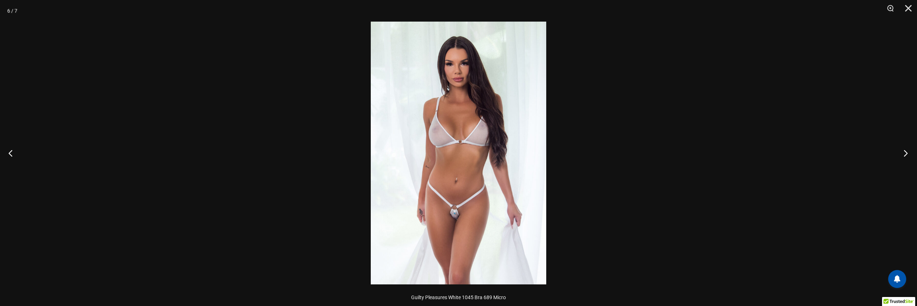
click at [903, 151] on button "Next" at bounding box center [903, 153] width 27 height 36
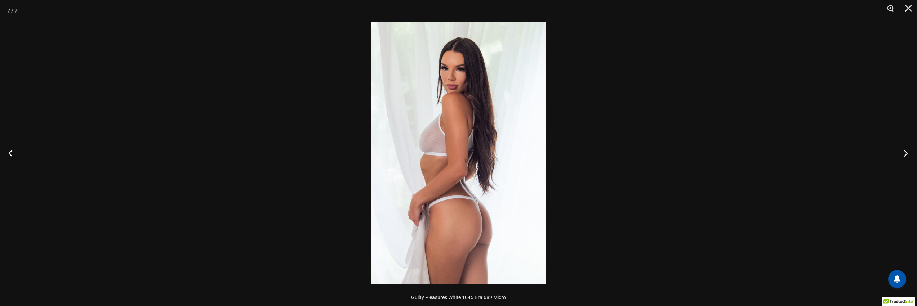
click at [903, 151] on button "Next" at bounding box center [903, 153] width 27 height 36
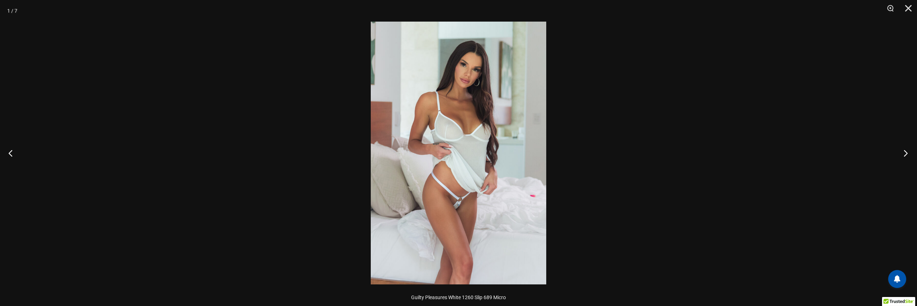
click at [903, 151] on button "Next" at bounding box center [903, 153] width 27 height 36
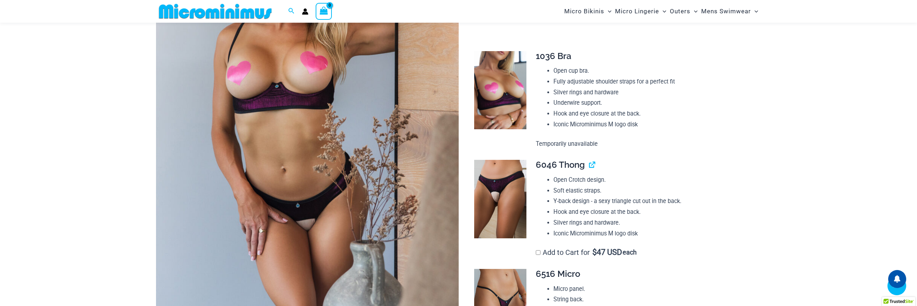
scroll to position [339, 0]
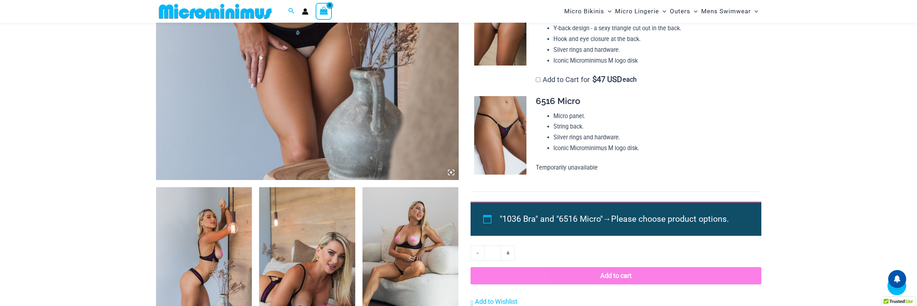
click at [195, 271] on img at bounding box center [204, 259] width 96 height 144
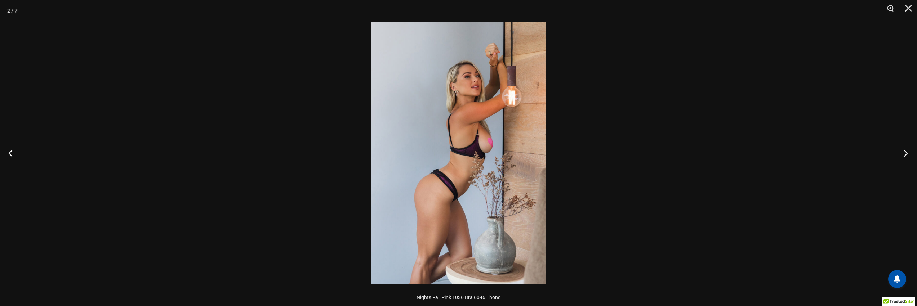
click at [903, 153] on button "Next" at bounding box center [903, 153] width 27 height 36
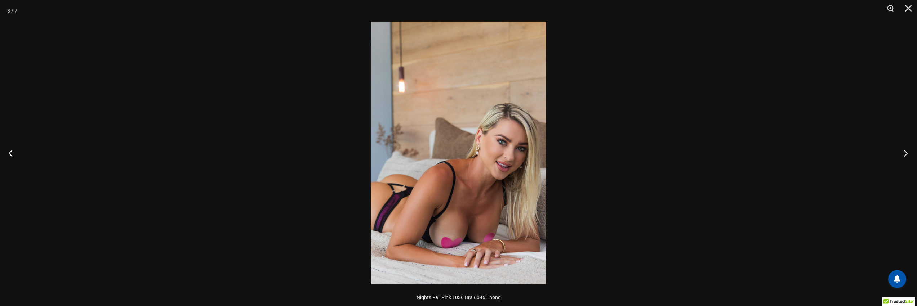
click at [903, 153] on button "Next" at bounding box center [903, 153] width 27 height 36
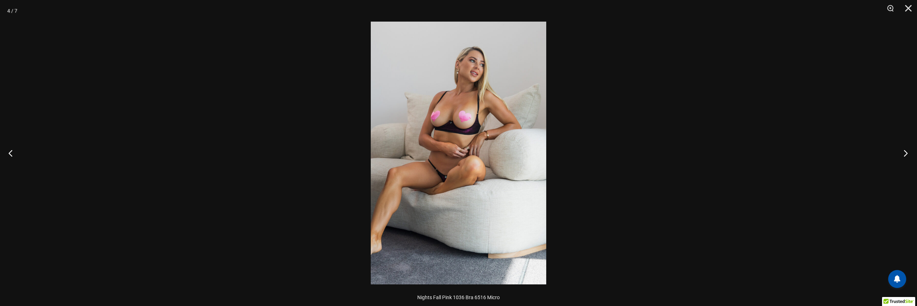
click at [903, 153] on button "Next" at bounding box center [903, 153] width 27 height 36
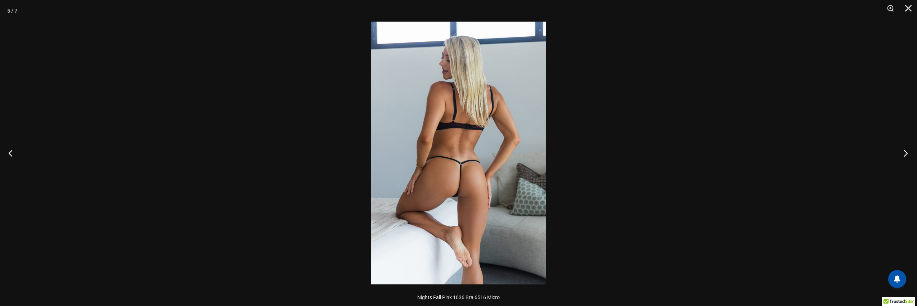
click at [903, 153] on button "Next" at bounding box center [903, 153] width 27 height 36
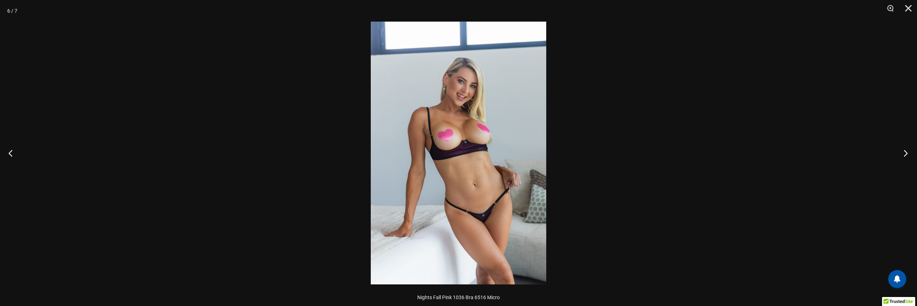
click at [903, 153] on button "Next" at bounding box center [903, 153] width 27 height 36
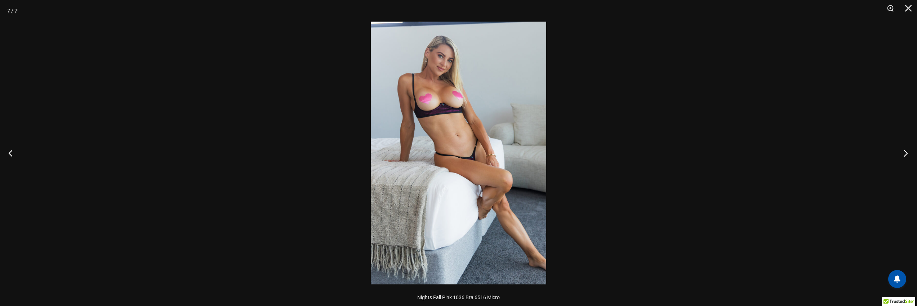
click at [903, 153] on button "Next" at bounding box center [903, 153] width 27 height 36
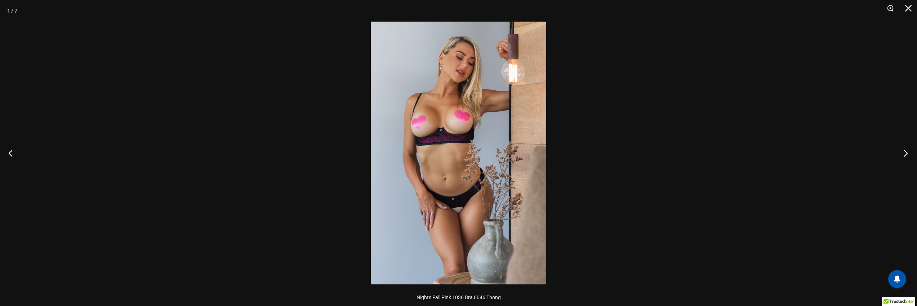
click at [903, 153] on button "Next" at bounding box center [903, 153] width 27 height 36
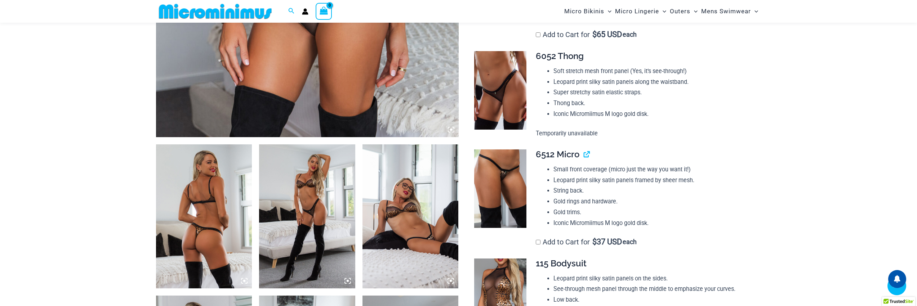
scroll to position [383, 0]
click at [226, 233] on img at bounding box center [204, 216] width 96 height 144
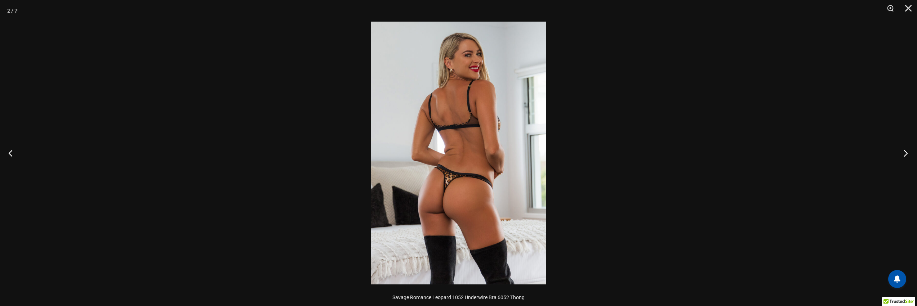
click at [904, 152] on button "Next" at bounding box center [903, 153] width 27 height 36
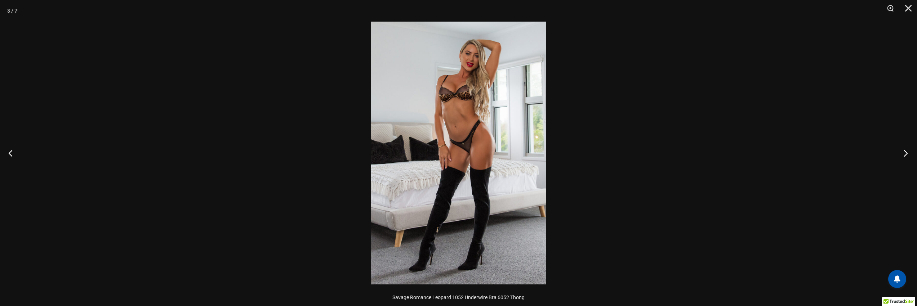
click at [904, 152] on button "Next" at bounding box center [903, 153] width 27 height 36
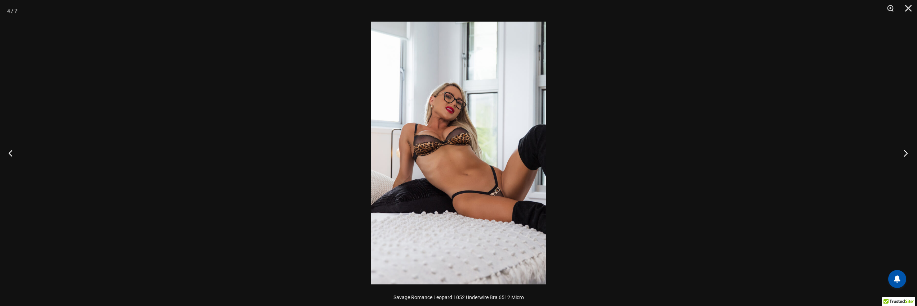
click at [904, 152] on button "Next" at bounding box center [903, 153] width 27 height 36
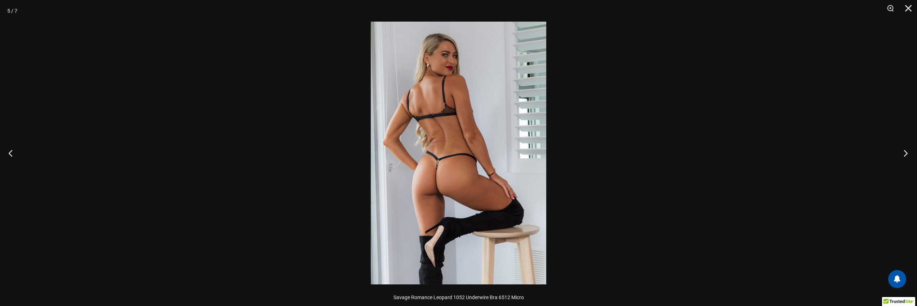
click at [904, 152] on button "Next" at bounding box center [903, 153] width 27 height 36
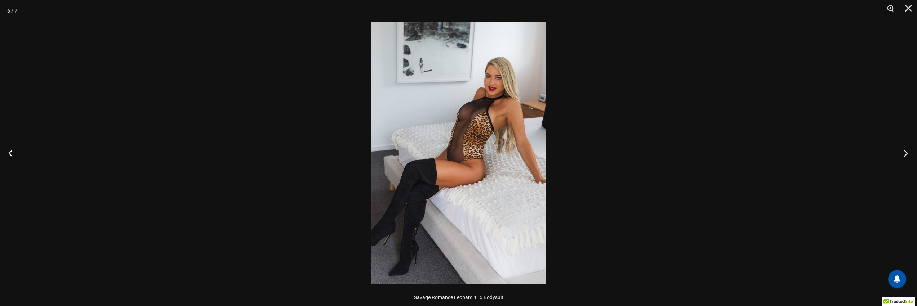
click at [904, 152] on button "Next" at bounding box center [903, 153] width 27 height 36
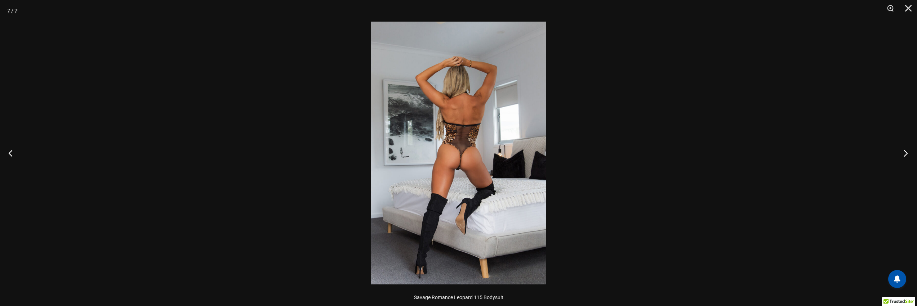
click at [904, 152] on button "Next" at bounding box center [903, 153] width 27 height 36
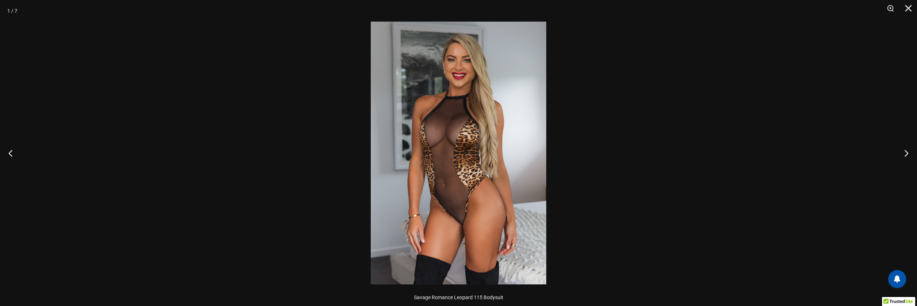
click at [455, 209] on img at bounding box center [458, 153] width 175 height 263
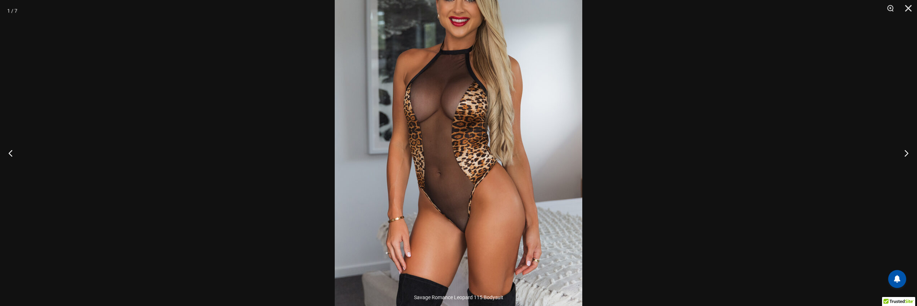
click at [455, 209] on img at bounding box center [459, 130] width 248 height 371
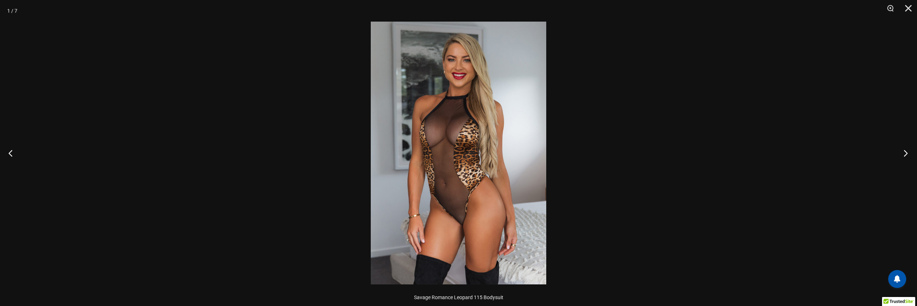
click at [902, 155] on button "Next" at bounding box center [903, 153] width 27 height 36
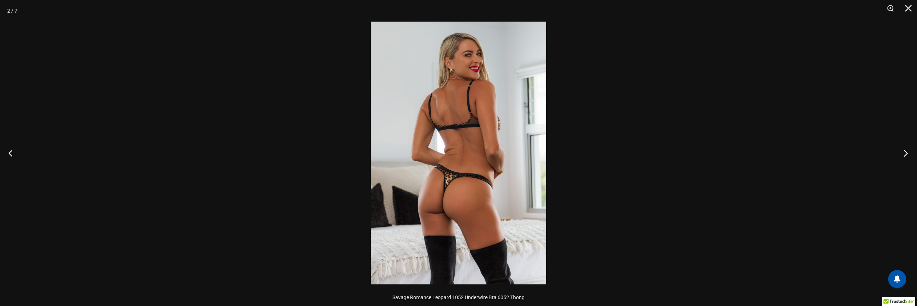
click at [902, 155] on button "Next" at bounding box center [903, 153] width 27 height 36
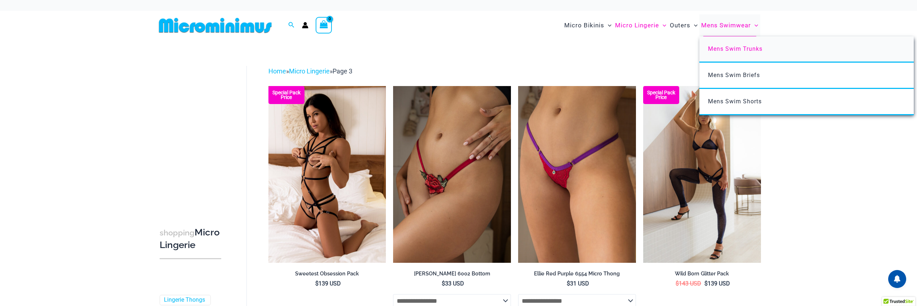
click at [734, 49] on span "Mens Swim Trunks" at bounding box center [735, 48] width 54 height 7
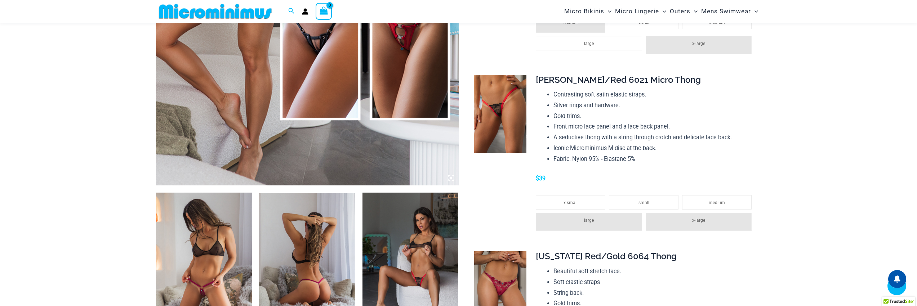
scroll to position [339, 0]
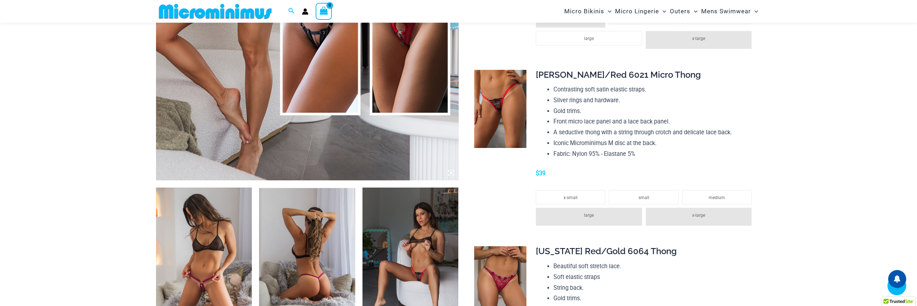
click at [198, 251] on img at bounding box center [204, 260] width 96 height 144
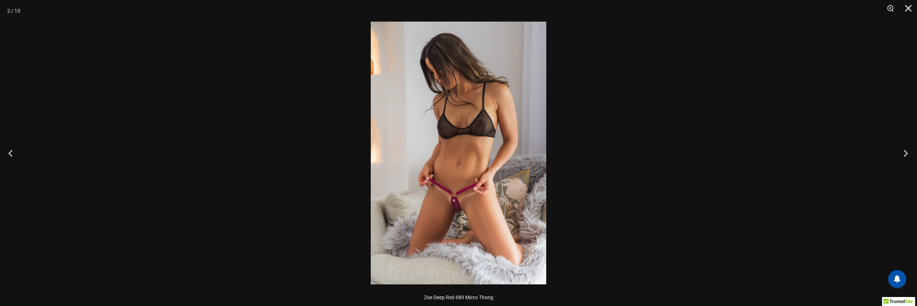
click at [905, 155] on button "Next" at bounding box center [903, 153] width 27 height 36
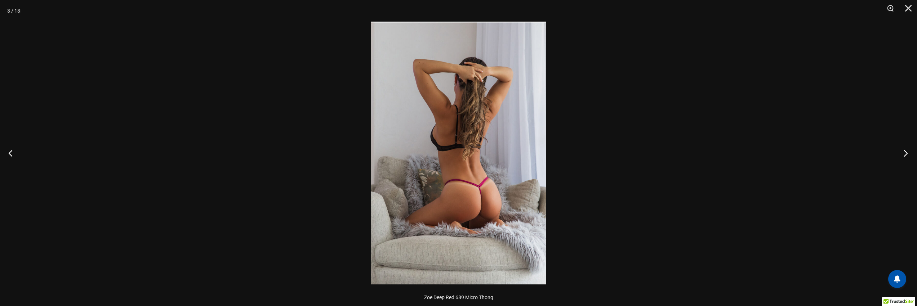
click at [905, 155] on button "Next" at bounding box center [903, 153] width 27 height 36
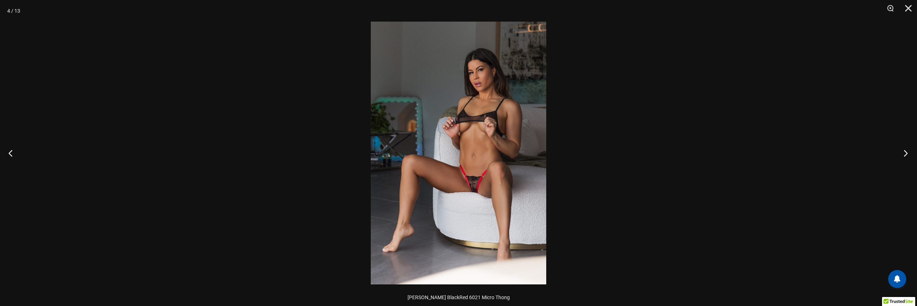
click at [905, 155] on button "Next" at bounding box center [903, 153] width 27 height 36
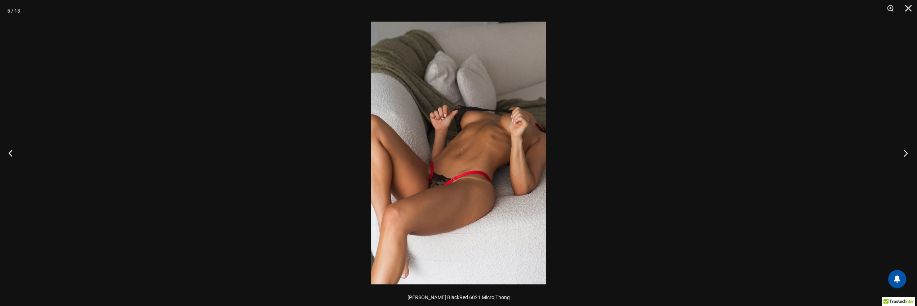
click at [905, 155] on button "Next" at bounding box center [903, 153] width 27 height 36
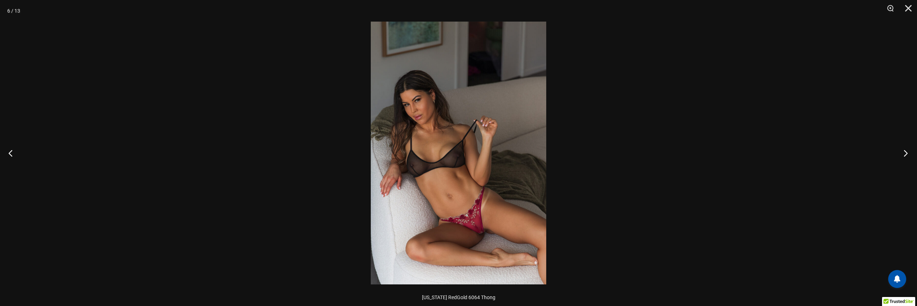
click at [905, 155] on button "Next" at bounding box center [903, 153] width 27 height 36
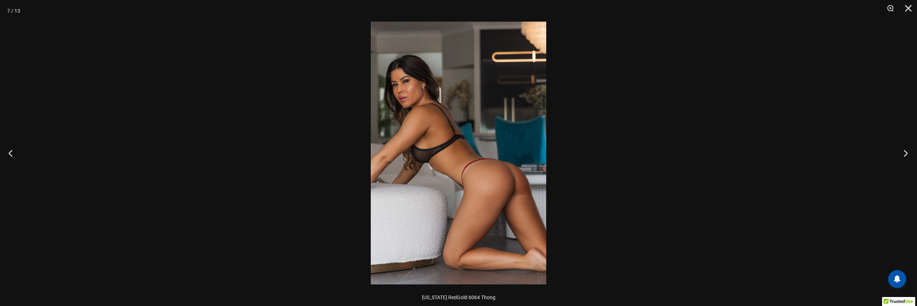
click at [905, 155] on button "Next" at bounding box center [903, 153] width 27 height 36
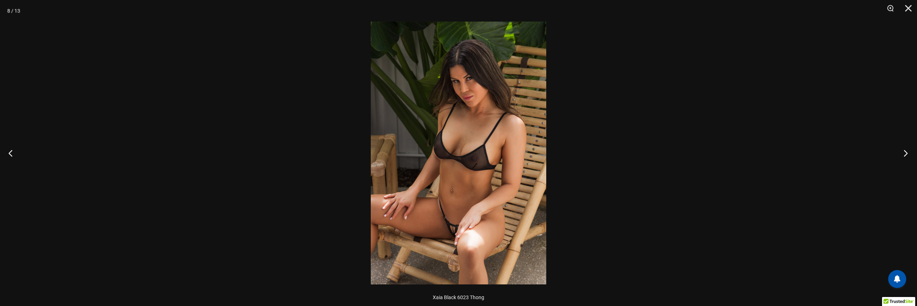
click at [905, 155] on button "Next" at bounding box center [903, 153] width 27 height 36
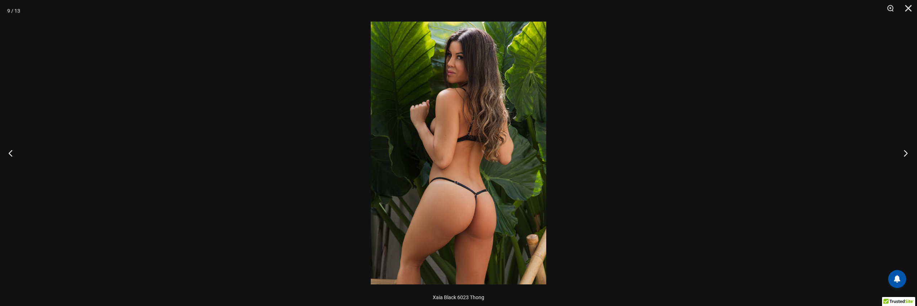
click at [905, 155] on button "Next" at bounding box center [903, 153] width 27 height 36
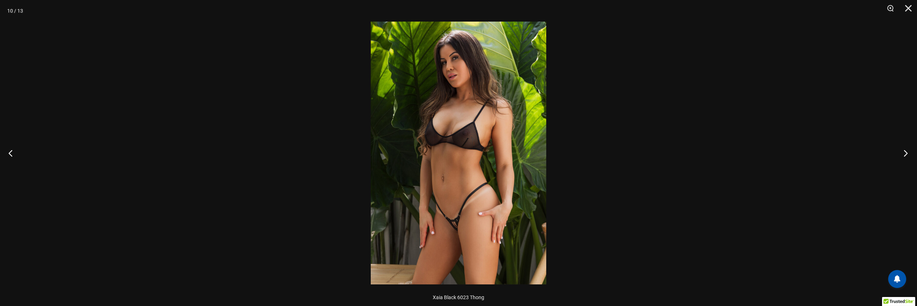
click at [905, 155] on button "Next" at bounding box center [903, 153] width 27 height 36
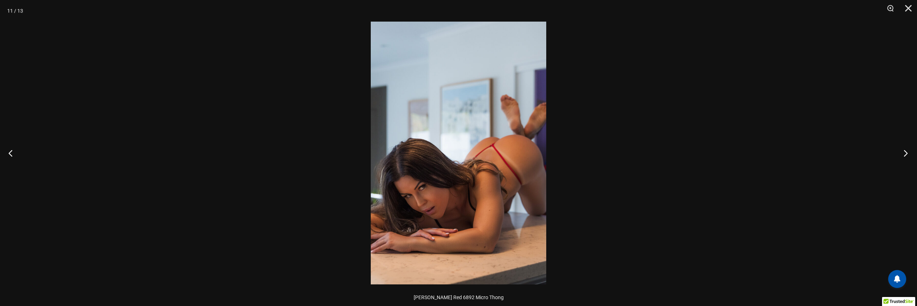
click at [905, 155] on button "Next" at bounding box center [903, 153] width 27 height 36
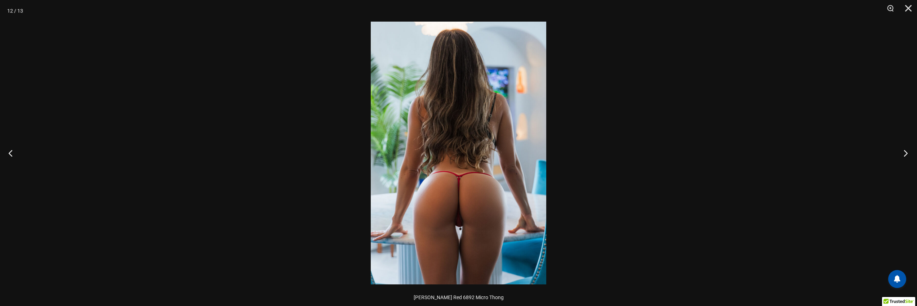
click at [905, 155] on button "Next" at bounding box center [903, 153] width 27 height 36
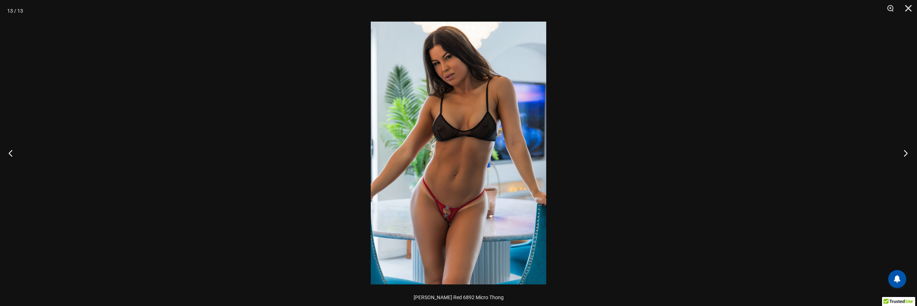
click at [905, 155] on button "Next" at bounding box center [903, 153] width 27 height 36
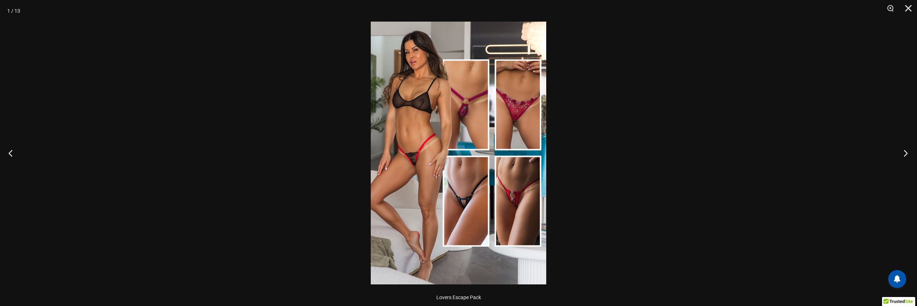
click at [905, 155] on button "Next" at bounding box center [903, 153] width 27 height 36
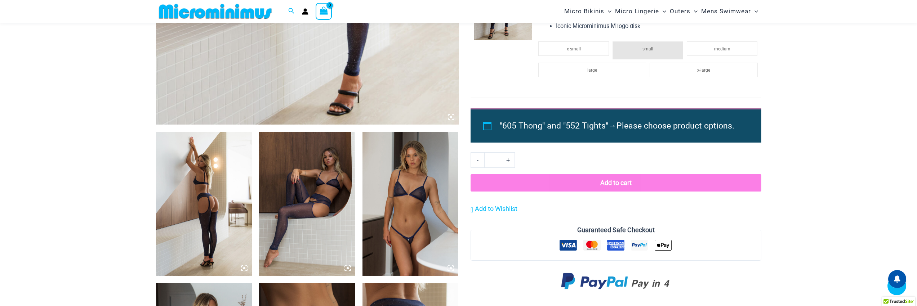
scroll to position [512, 0]
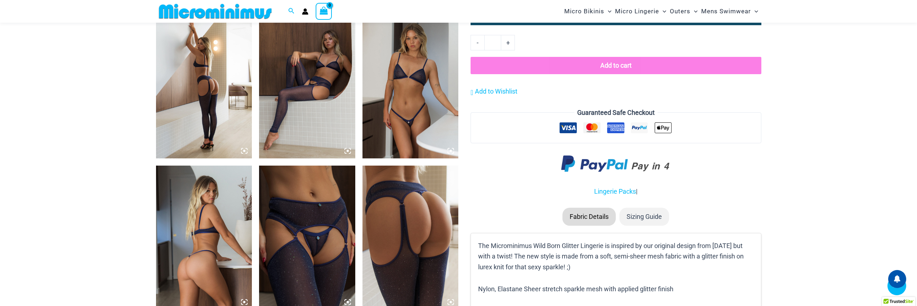
click at [226, 98] on img at bounding box center [204, 86] width 96 height 144
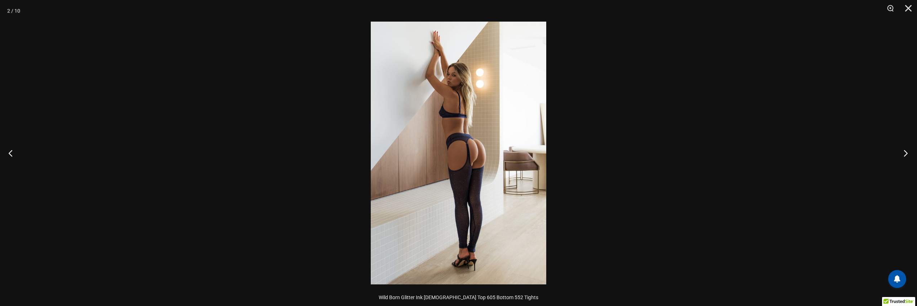
click at [902, 158] on button "Next" at bounding box center [903, 153] width 27 height 36
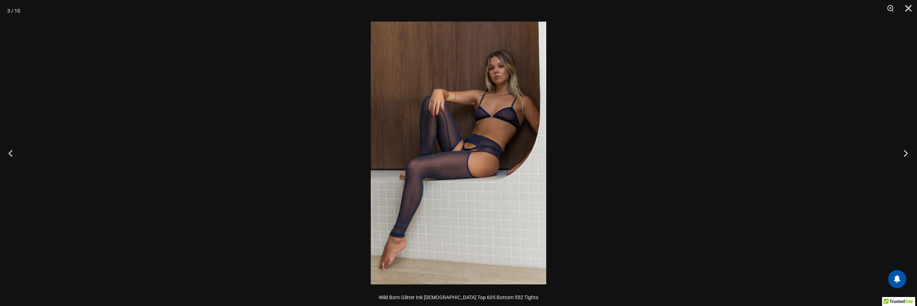
click at [902, 158] on button "Next" at bounding box center [903, 153] width 27 height 36
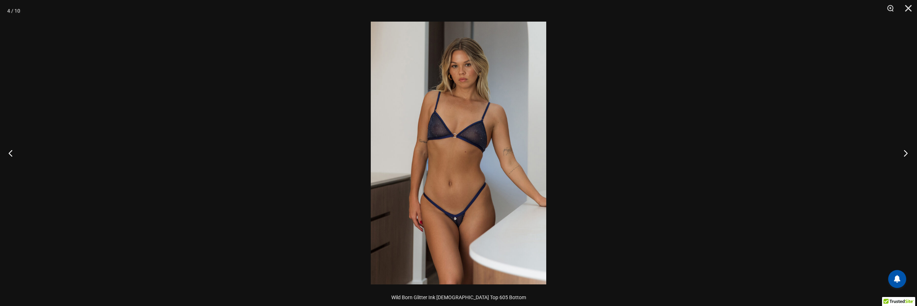
click at [902, 158] on button "Next" at bounding box center [903, 153] width 27 height 36
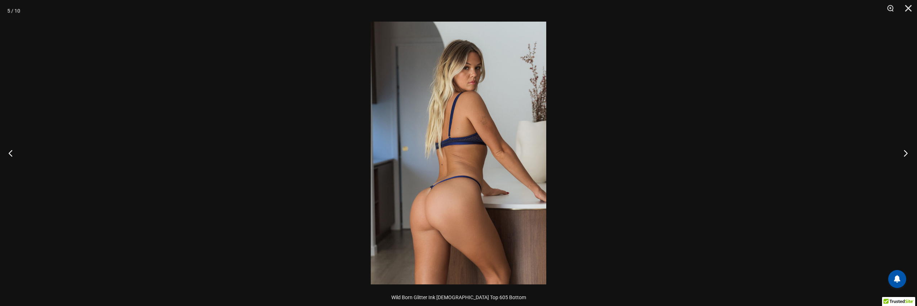
click at [902, 158] on button "Next" at bounding box center [903, 153] width 27 height 36
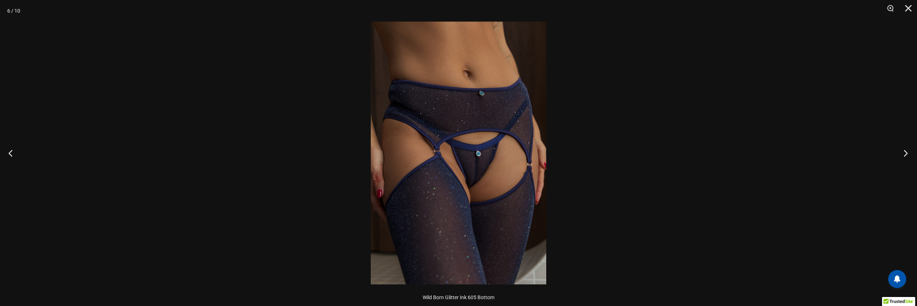
click at [902, 158] on button "Next" at bounding box center [903, 153] width 27 height 36
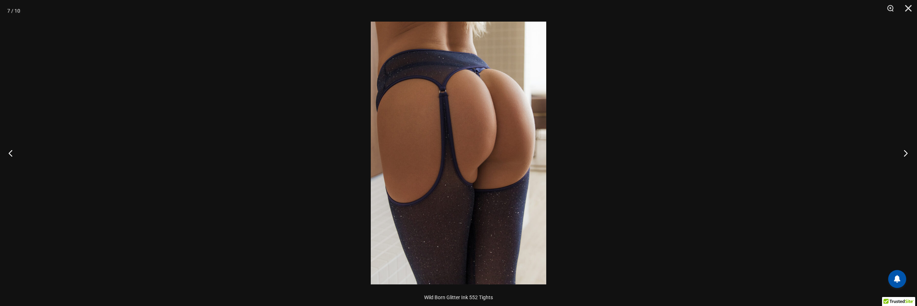
click at [902, 158] on button "Next" at bounding box center [903, 153] width 27 height 36
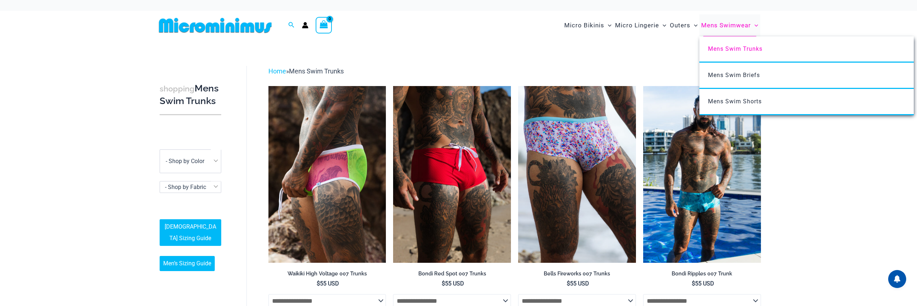
click at [732, 28] on span "Mens Swimwear" at bounding box center [726, 25] width 50 height 18
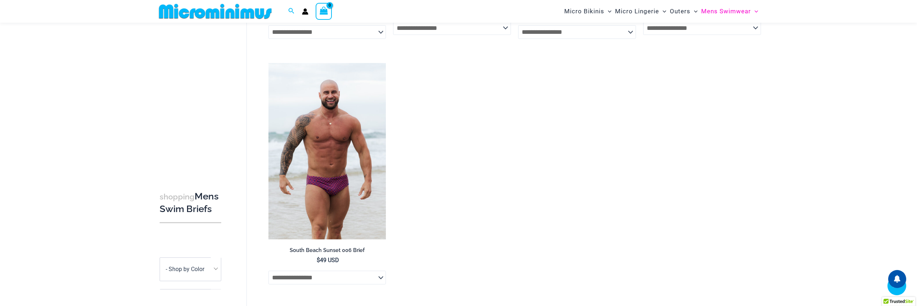
scroll to position [339, 0]
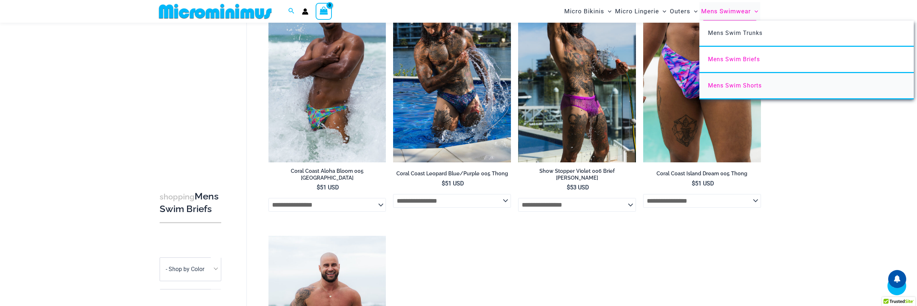
click at [738, 84] on span "Mens Swim Shorts" at bounding box center [735, 85] width 54 height 7
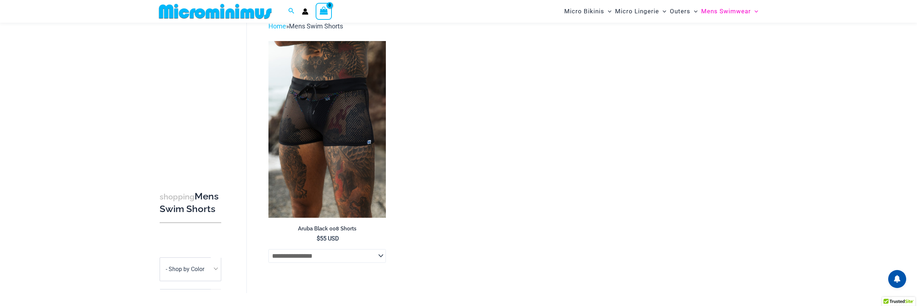
scroll to position [37, 0]
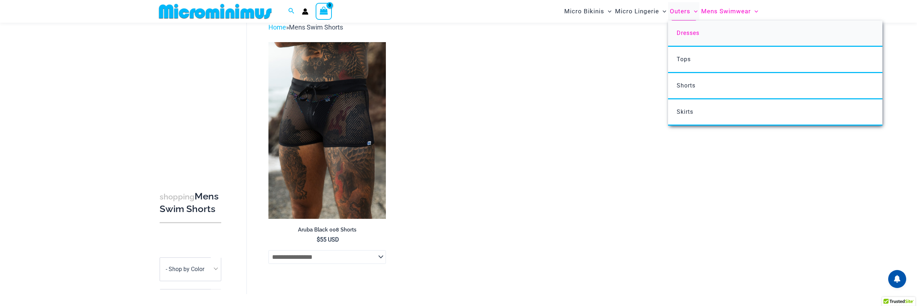
click at [687, 31] on span "Dresses" at bounding box center [688, 33] width 23 height 7
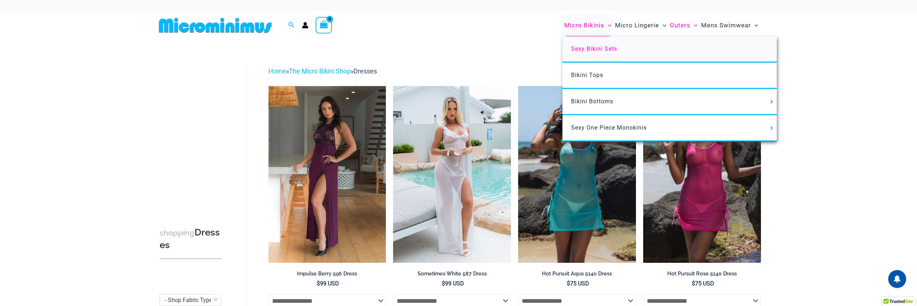
click at [599, 46] on span "Sexy Bikini Sets" at bounding box center [594, 48] width 46 height 7
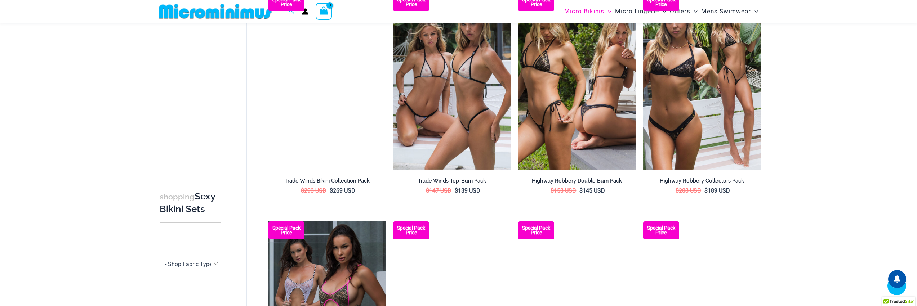
scroll to position [988, 0]
